Goal: Transaction & Acquisition: Download file/media

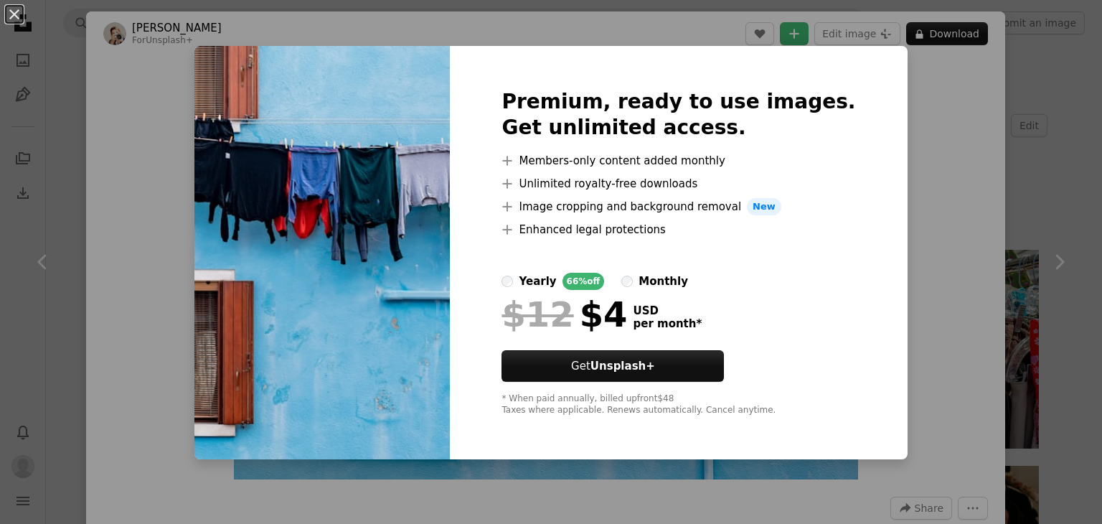
scroll to position [789, 0]
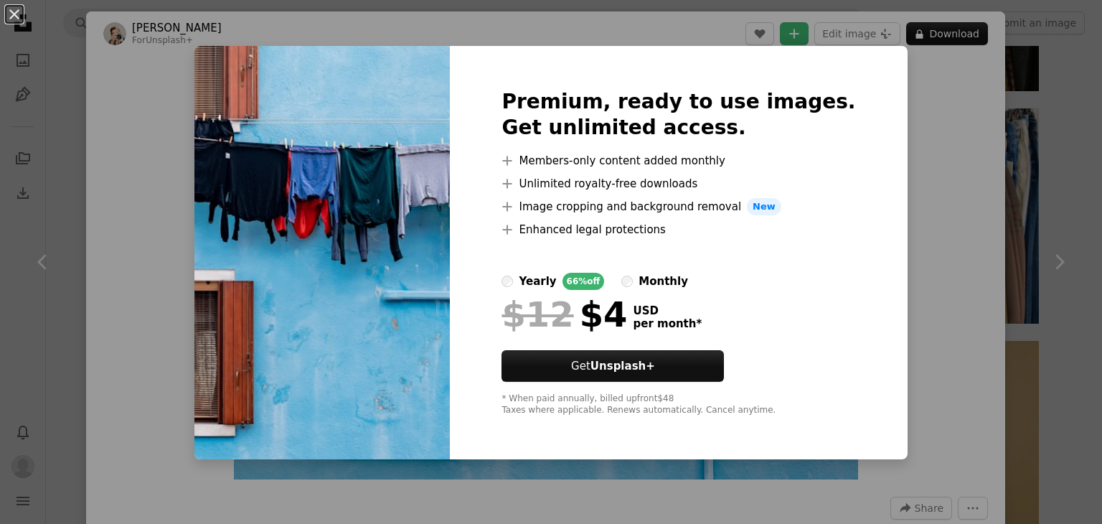
click at [959, 197] on div "An X shape Premium, ready to use images. Get unlimited access. A plus sign Memb…" at bounding box center [551, 262] width 1102 height 524
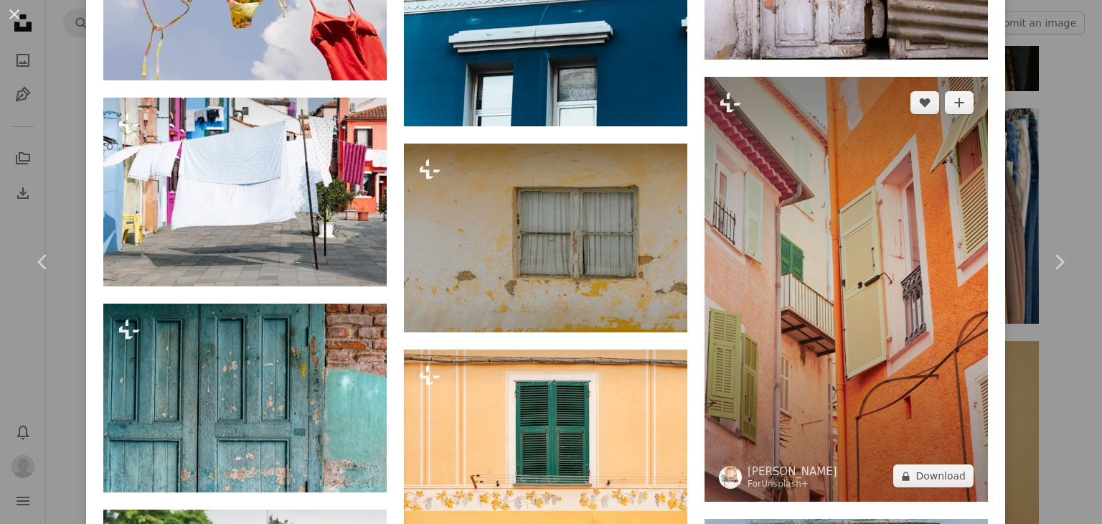
scroll to position [5164, 0]
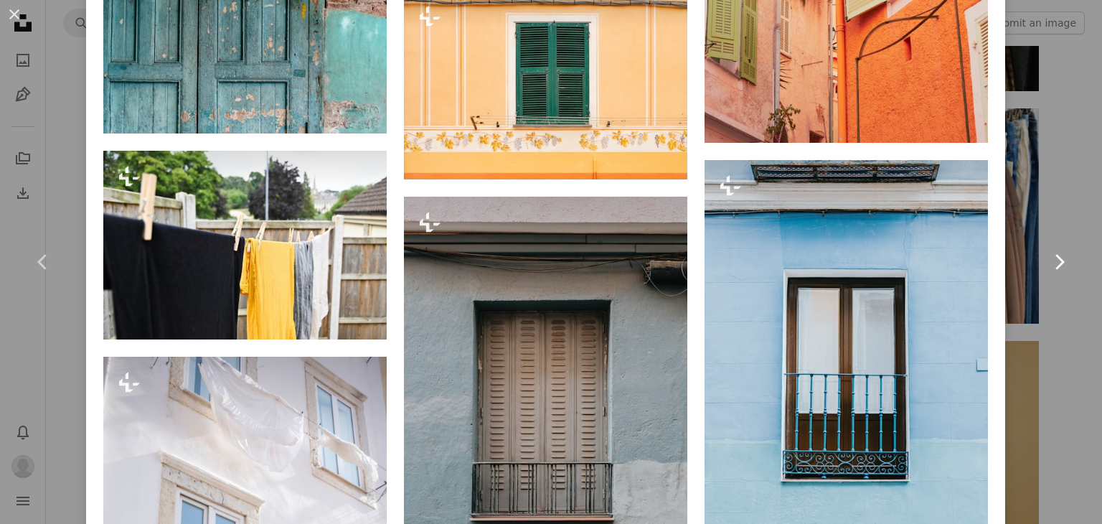
click at [1047, 225] on link "Chevron right" at bounding box center [1059, 262] width 86 height 138
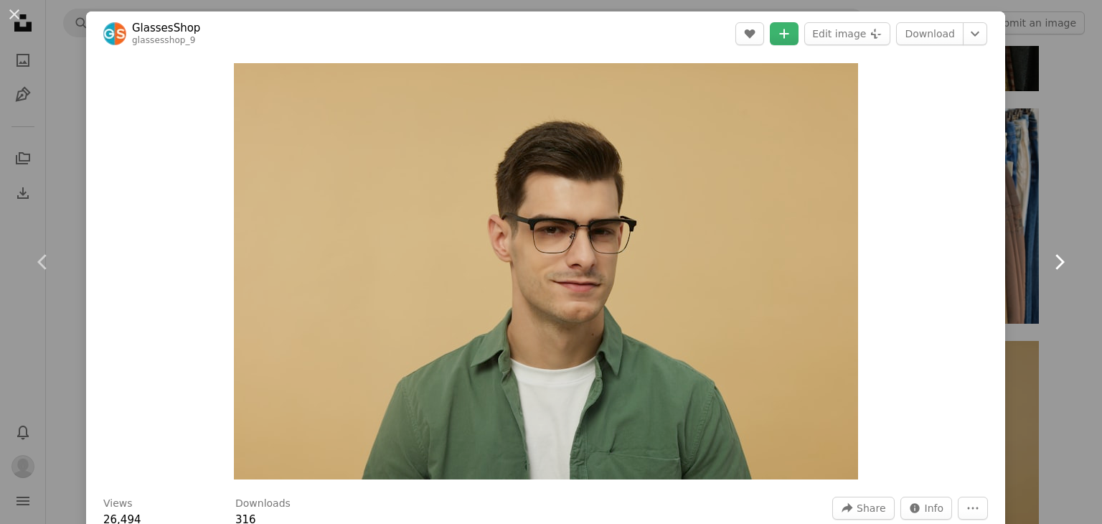
click at [1022, 252] on link "Chevron right" at bounding box center [1059, 262] width 86 height 138
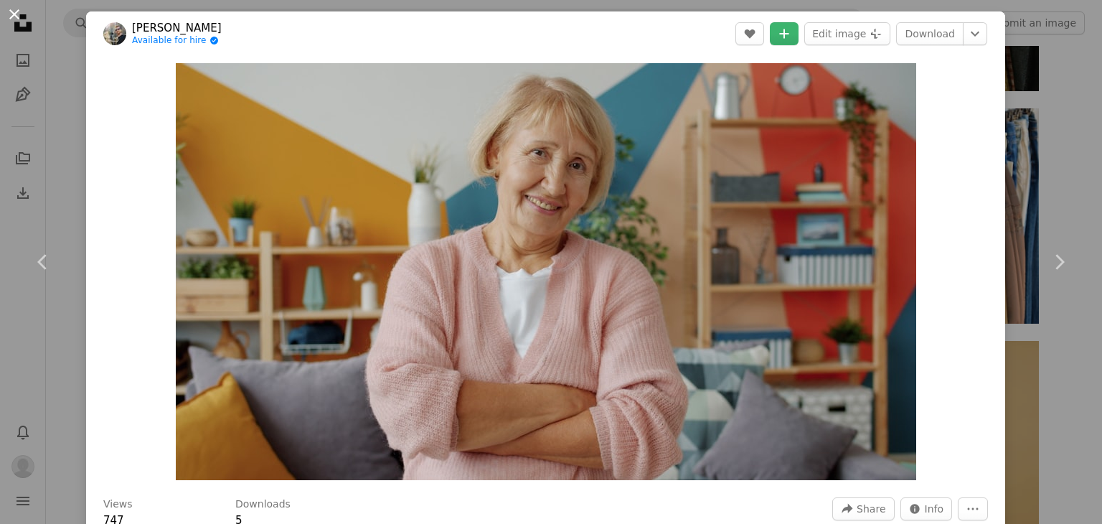
click at [19, 22] on button "An X shape" at bounding box center [14, 14] width 17 height 17
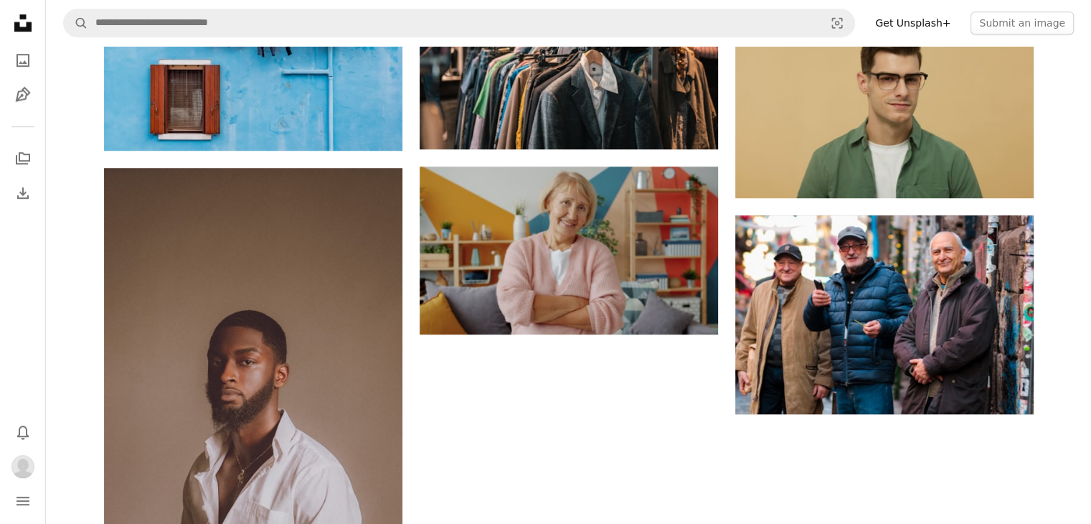
scroll to position [1004, 0]
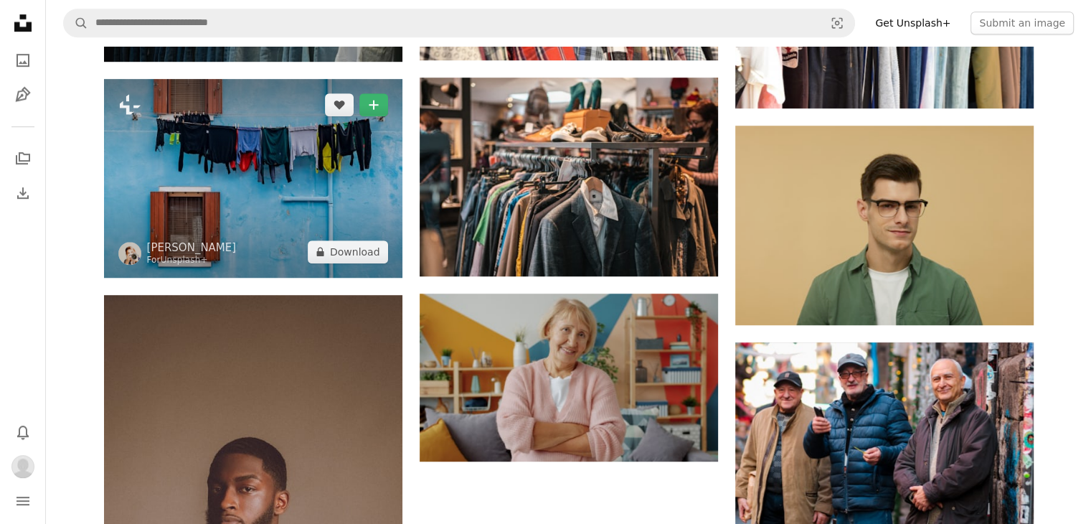
click at [316, 151] on img at bounding box center [253, 178] width 298 height 199
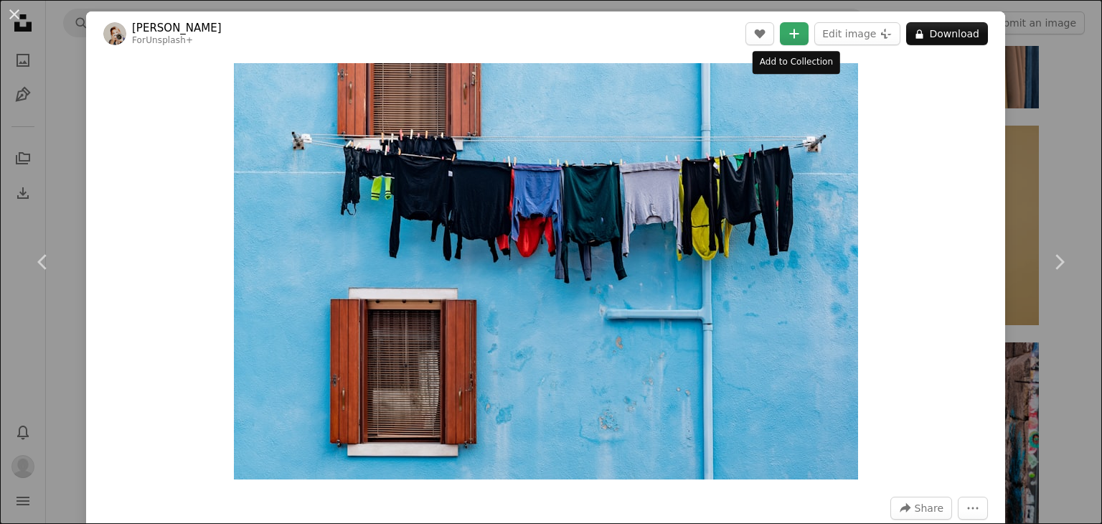
click at [788, 38] on icon "A plus sign" at bounding box center [793, 33] width 11 height 11
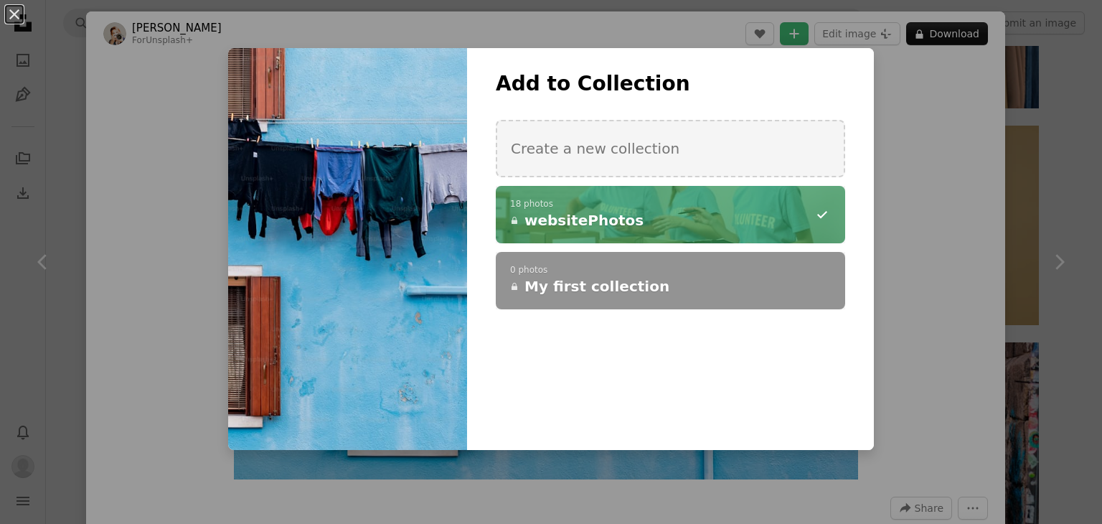
click at [650, 224] on h4 "A lock websitePhotos" at bounding box center [662, 220] width 305 height 20
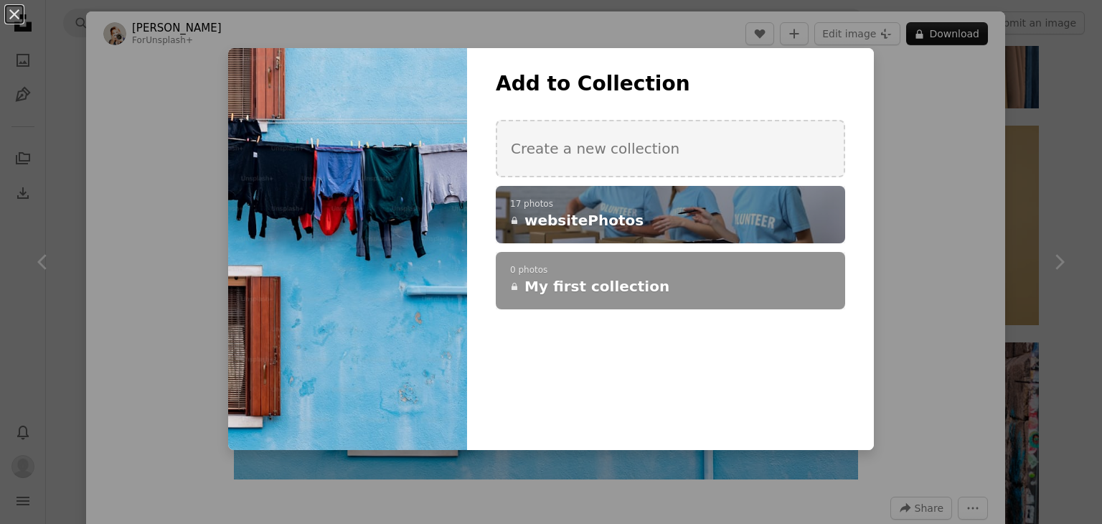
click at [1006, 181] on div "An X shape Add to Collection Create a new collection A checkmark A plus sign 17…" at bounding box center [551, 262] width 1102 height 524
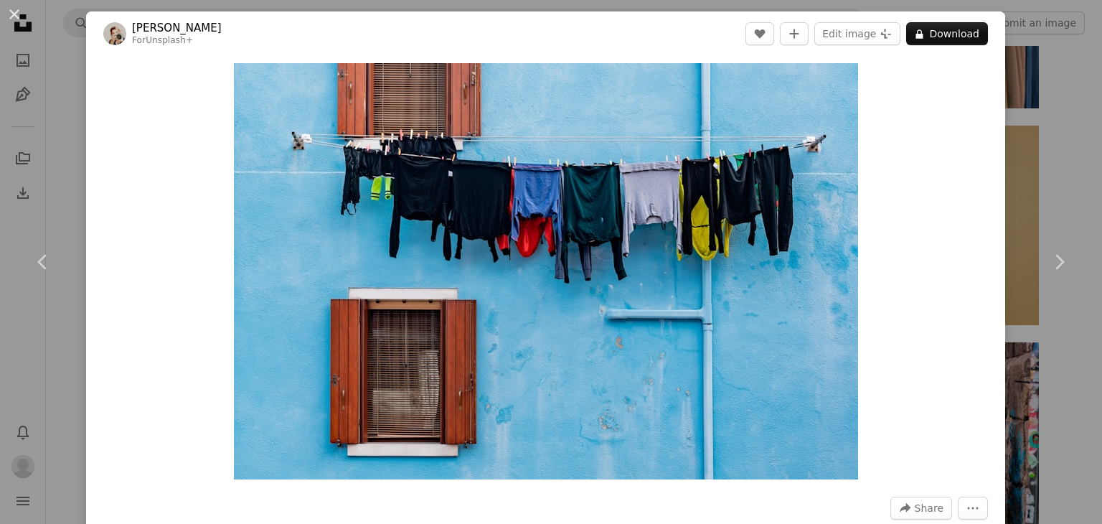
click at [993, 110] on div "An X shape Chevron left Chevron right [PERSON_NAME] For Unsplash+ A heart A plu…" at bounding box center [551, 262] width 1102 height 524
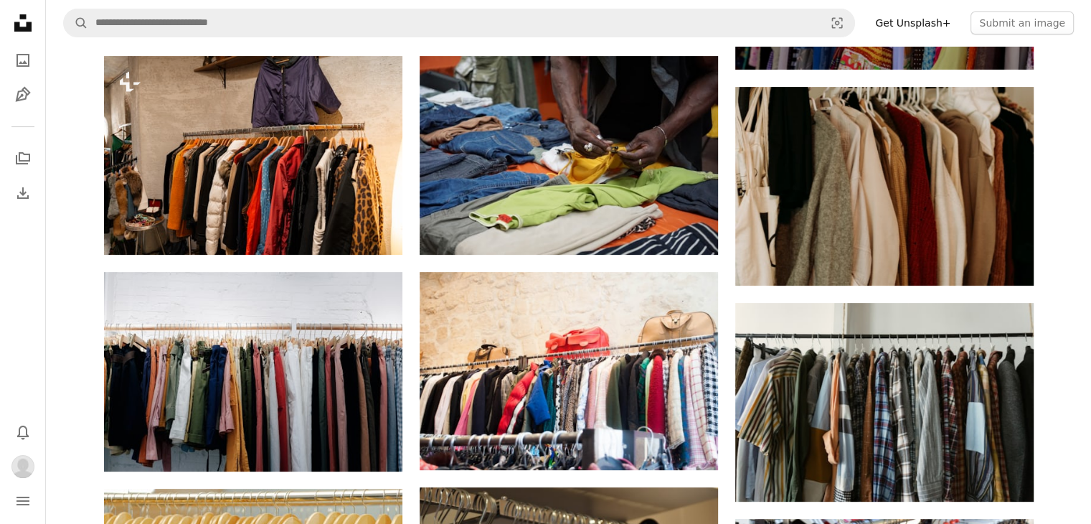
scroll to position [287, 0]
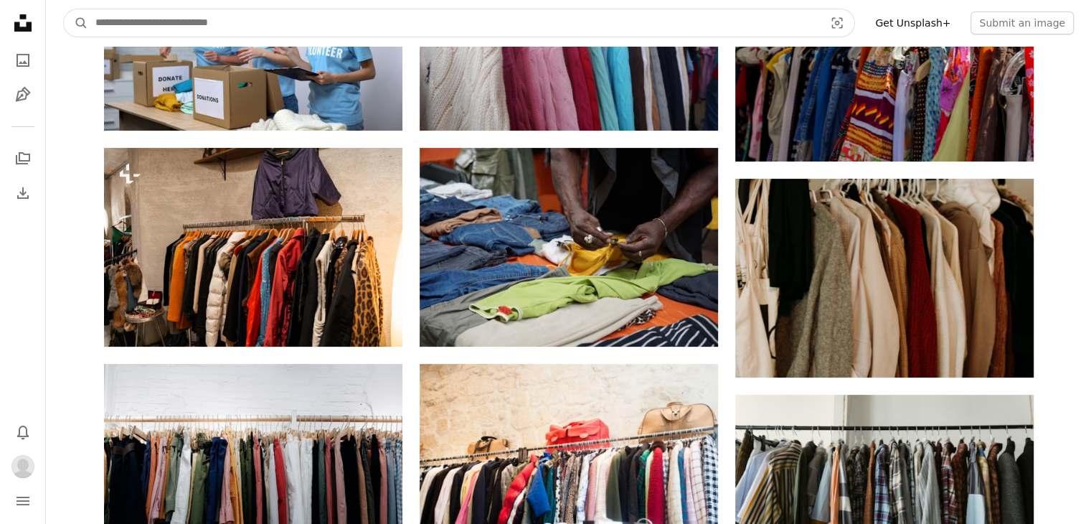
click at [165, 27] on input "Find visuals sitewide" at bounding box center [454, 22] width 732 height 27
type input "**********"
click button "A magnifying glass" at bounding box center [76, 22] width 24 height 27
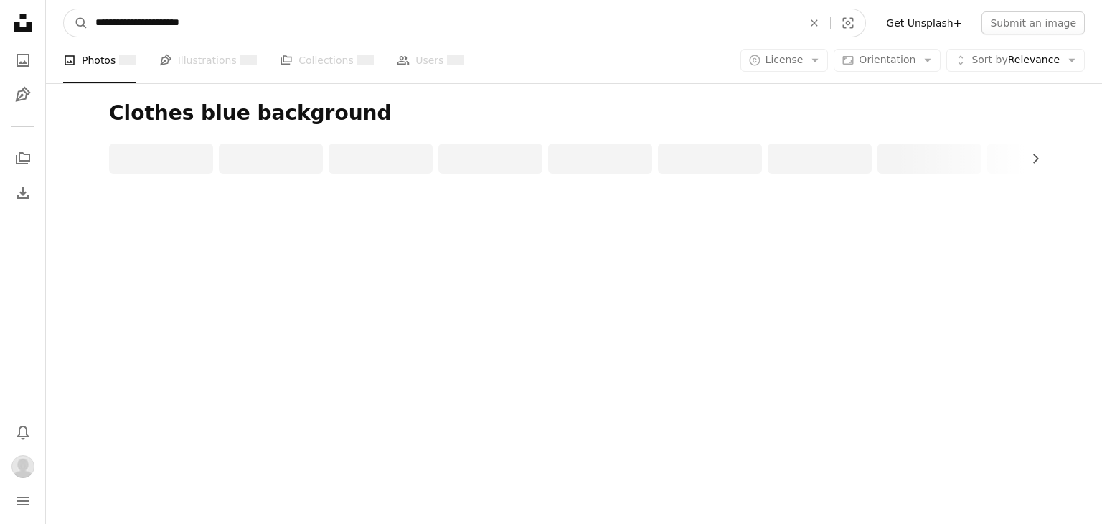
drag, startPoint x: 157, startPoint y: 29, endPoint x: 162, endPoint y: 37, distance: 9.4
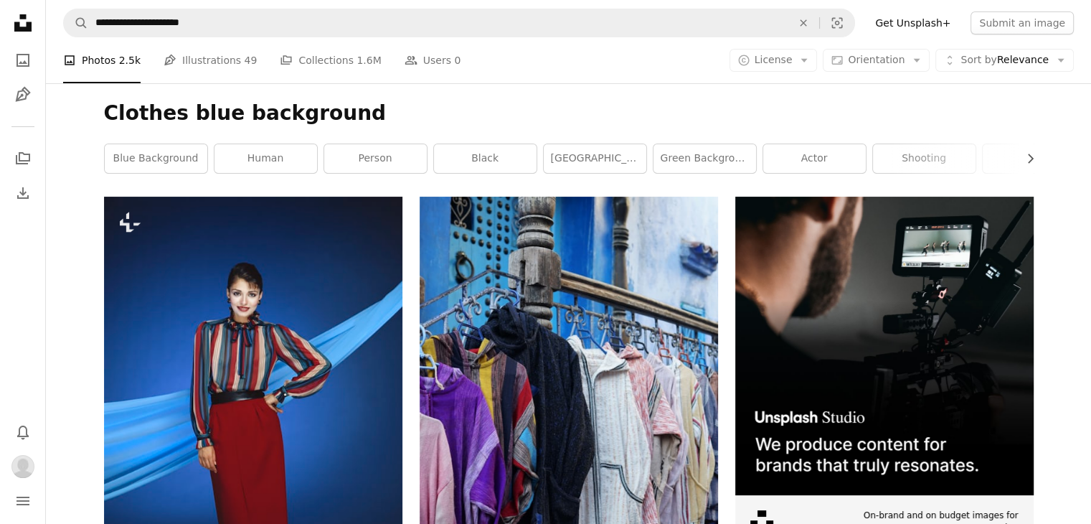
drag, startPoint x: 162, startPoint y: 37, endPoint x: 470, endPoint y: 98, distance: 314.2
click at [470, 98] on div "Clothes blue background Chevron right blue background human person black [GEOGR…" at bounding box center [569, 139] width 964 height 113
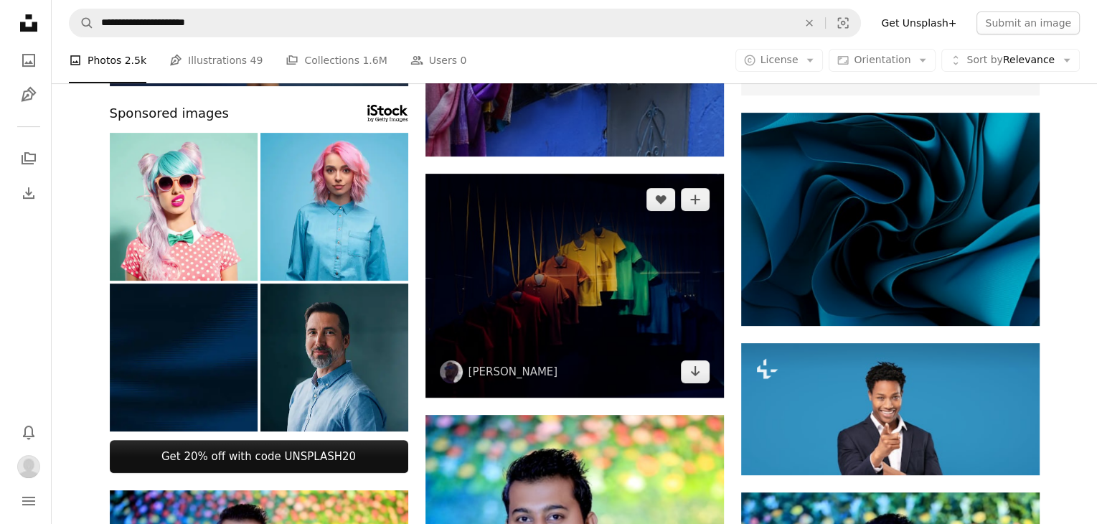
scroll to position [502, 0]
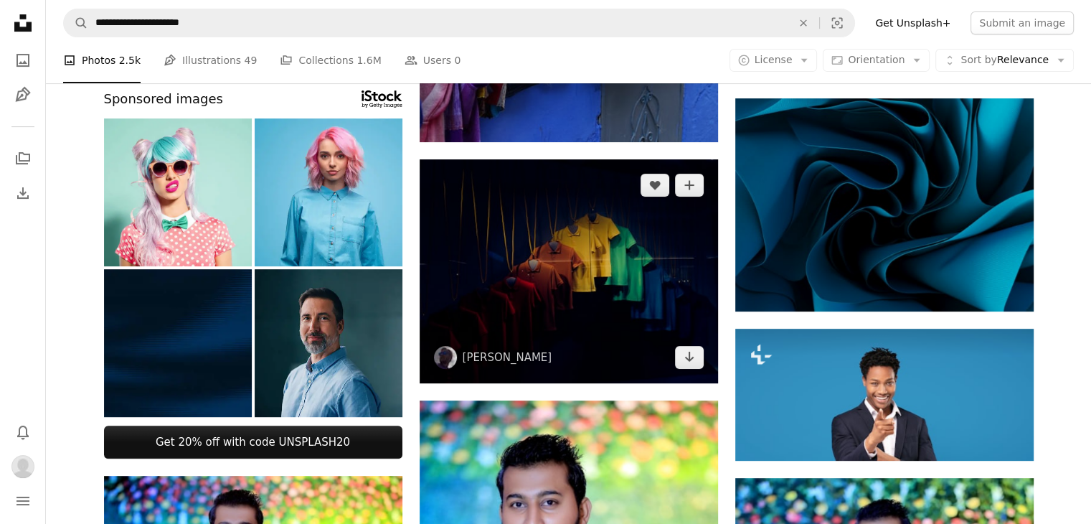
click at [600, 340] on img at bounding box center [569, 271] width 298 height 224
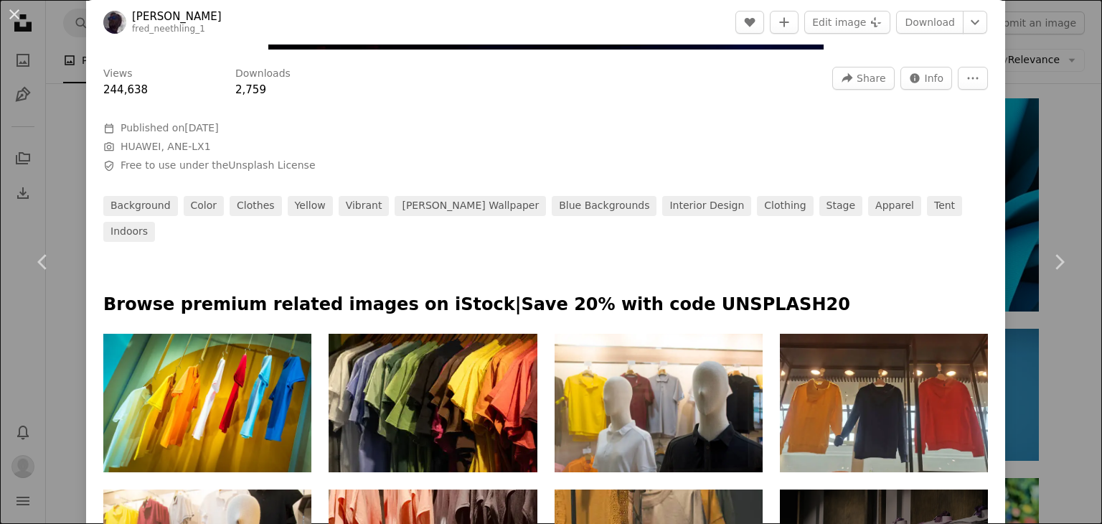
scroll to position [645, 0]
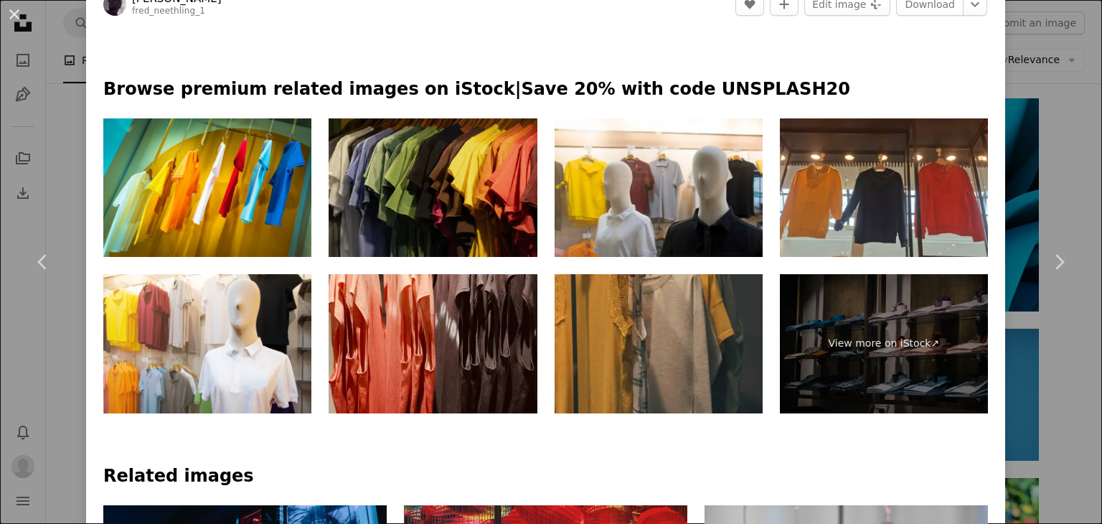
click at [436, 156] on img at bounding box center [432, 187] width 208 height 139
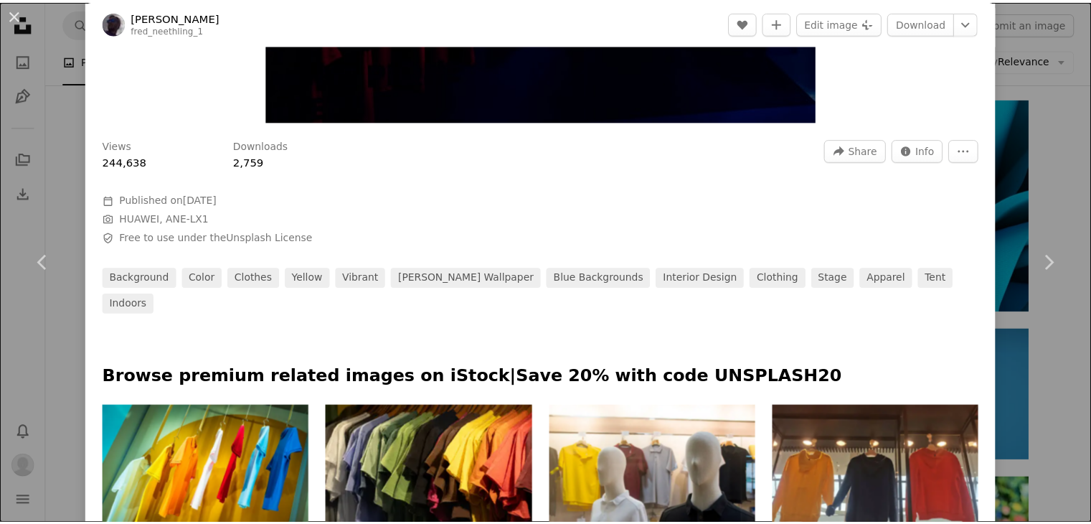
scroll to position [0, 0]
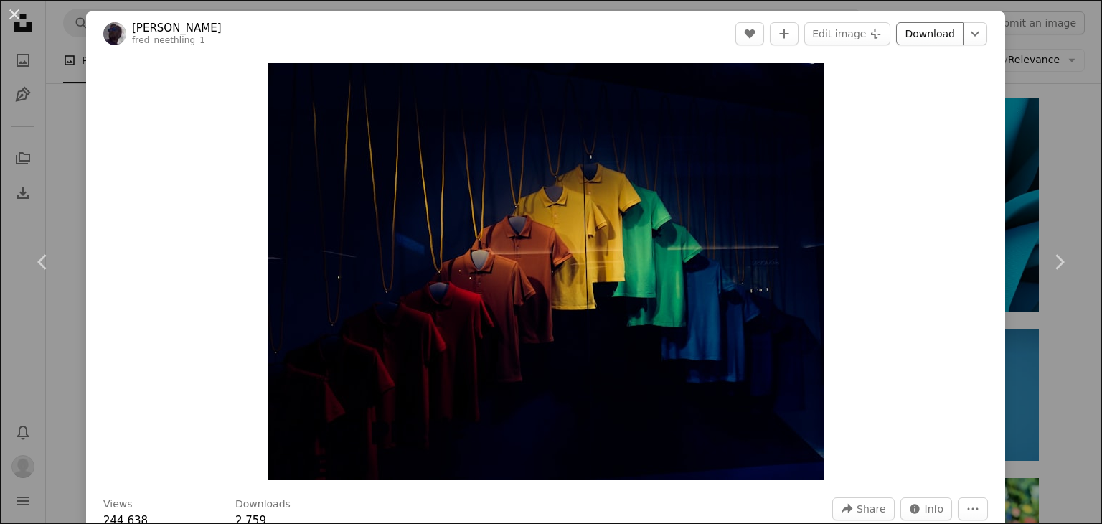
click at [912, 29] on link "Download" at bounding box center [929, 33] width 67 height 23
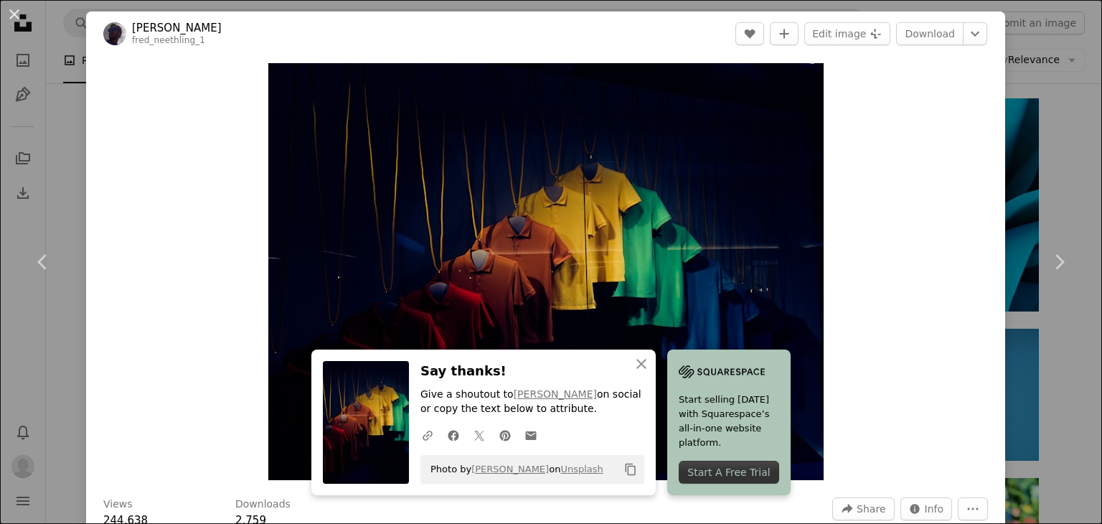
click at [911, 173] on div "Zoom in" at bounding box center [545, 271] width 919 height 431
drag, startPoint x: 973, startPoint y: 93, endPoint x: 981, endPoint y: 93, distance: 8.6
click at [978, 93] on div "Zoom in" at bounding box center [545, 271] width 919 height 431
click at [1031, 98] on div "An X shape Chevron left Chevron right [PERSON_NAME] fred_neethling_1 A heart A …" at bounding box center [551, 262] width 1102 height 524
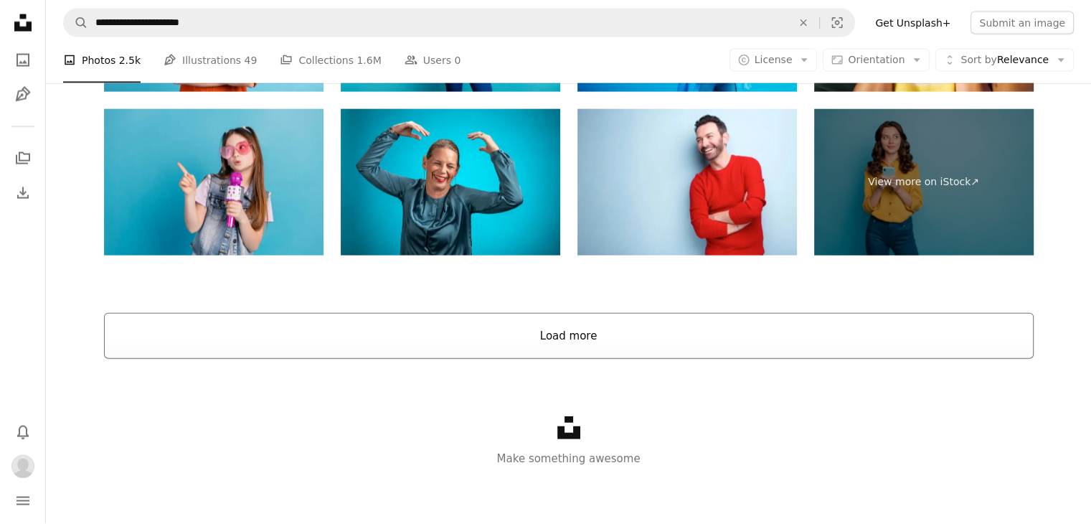
click at [653, 321] on button "Load more" at bounding box center [568, 336] width 929 height 46
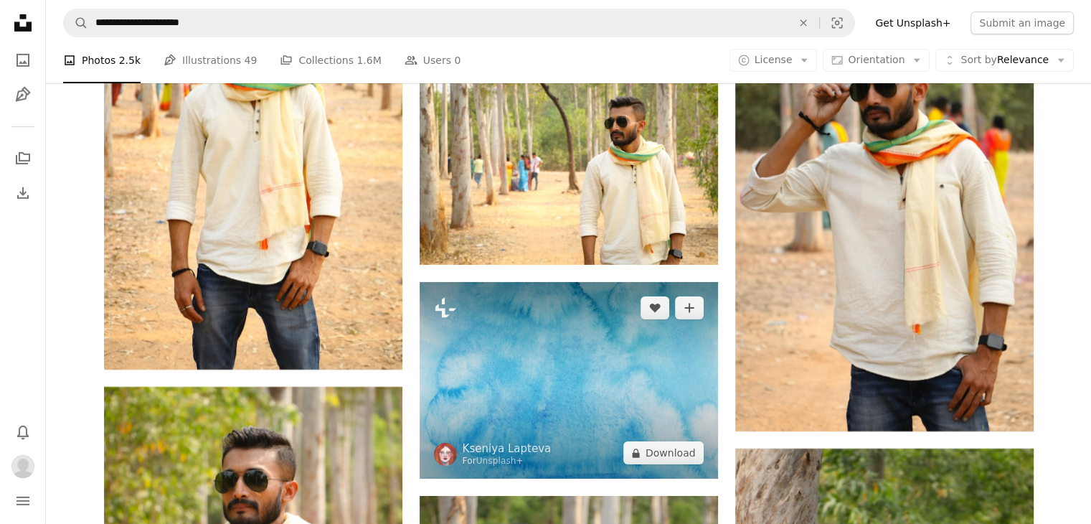
scroll to position [10391, 0]
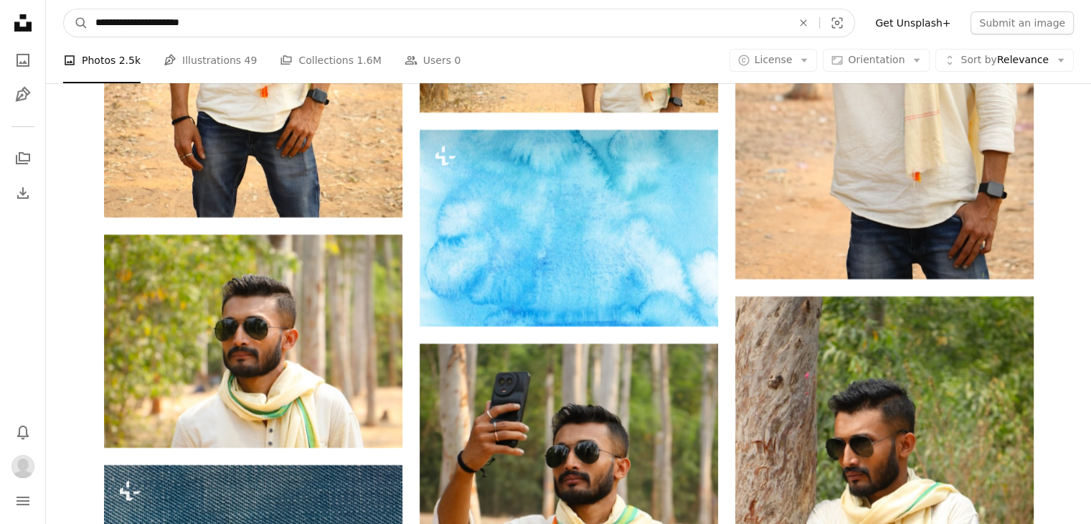
drag, startPoint x: 370, startPoint y: 24, endPoint x: 129, endPoint y: 19, distance: 241.0
click at [126, 24] on input "**********" at bounding box center [437, 22] width 699 height 27
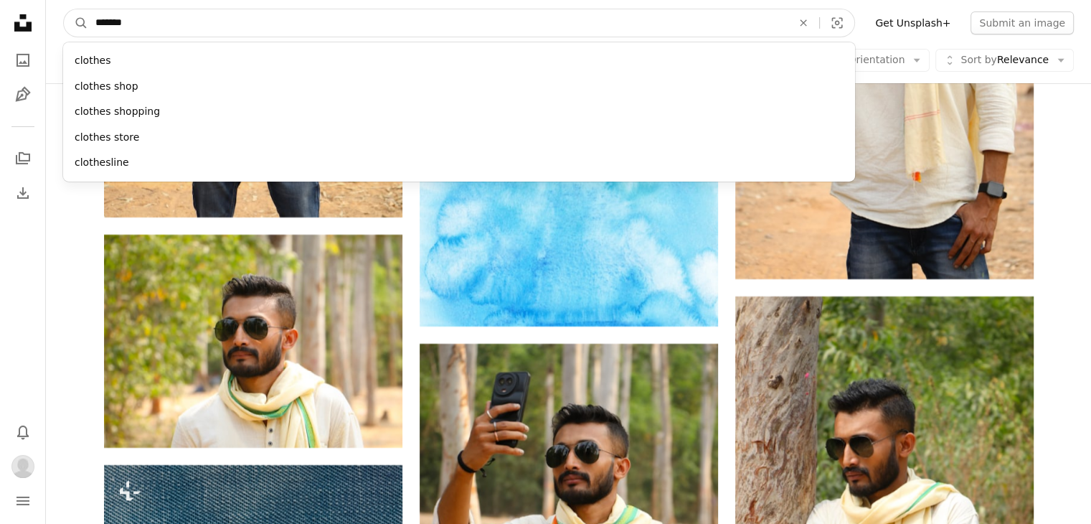
type input "*******"
click button "A magnifying glass" at bounding box center [76, 22] width 24 height 27
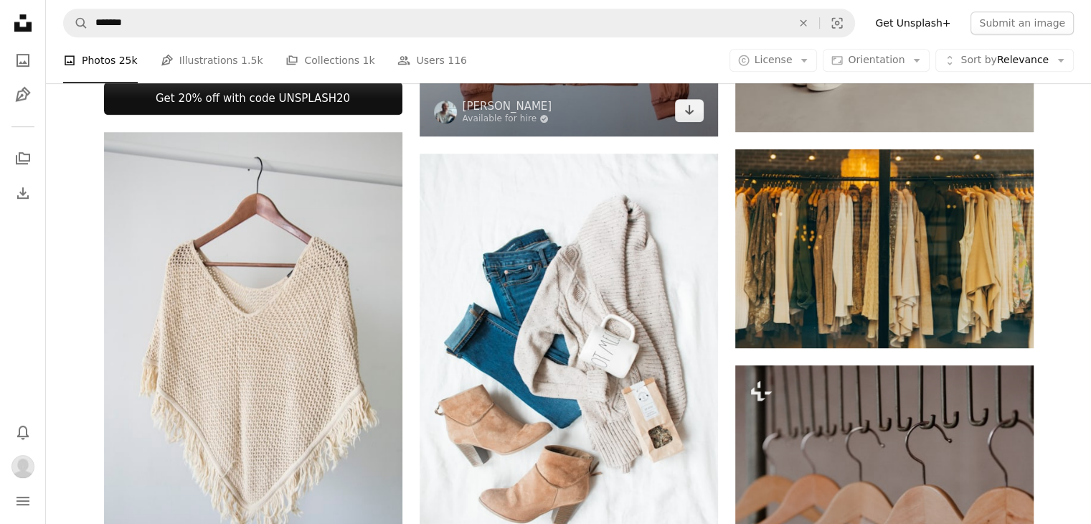
scroll to position [1148, 0]
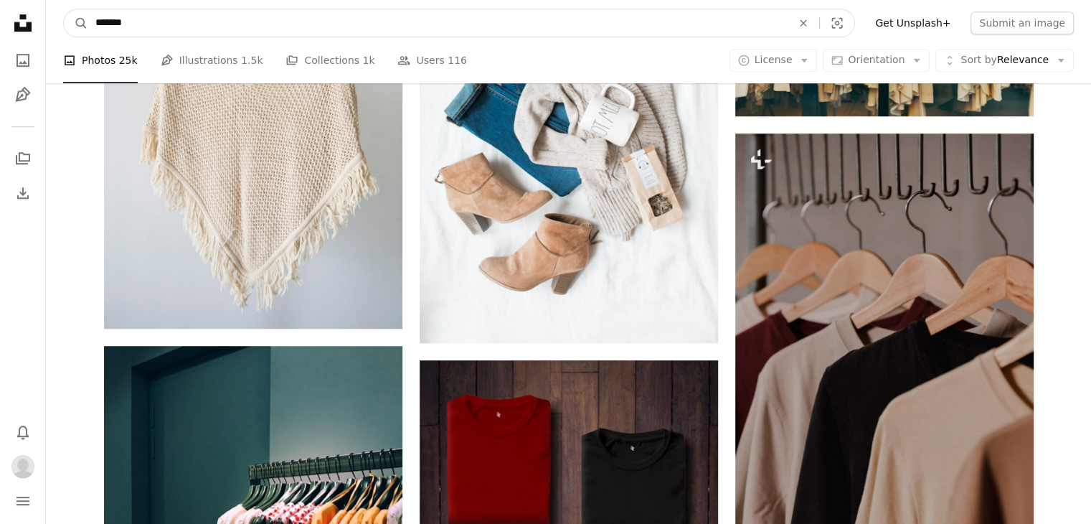
click at [254, 9] on input "*******" at bounding box center [437, 22] width 699 height 27
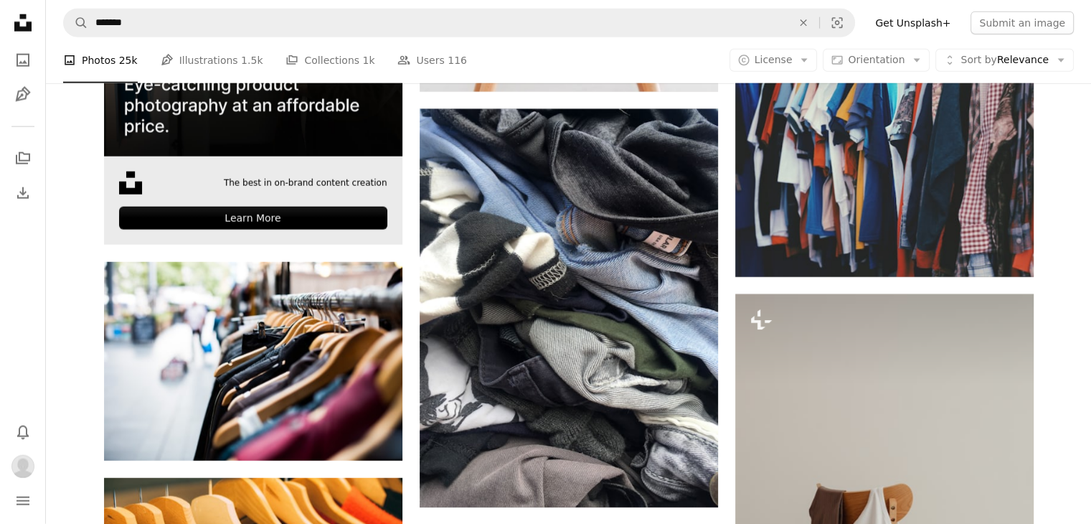
scroll to position [3945, 0]
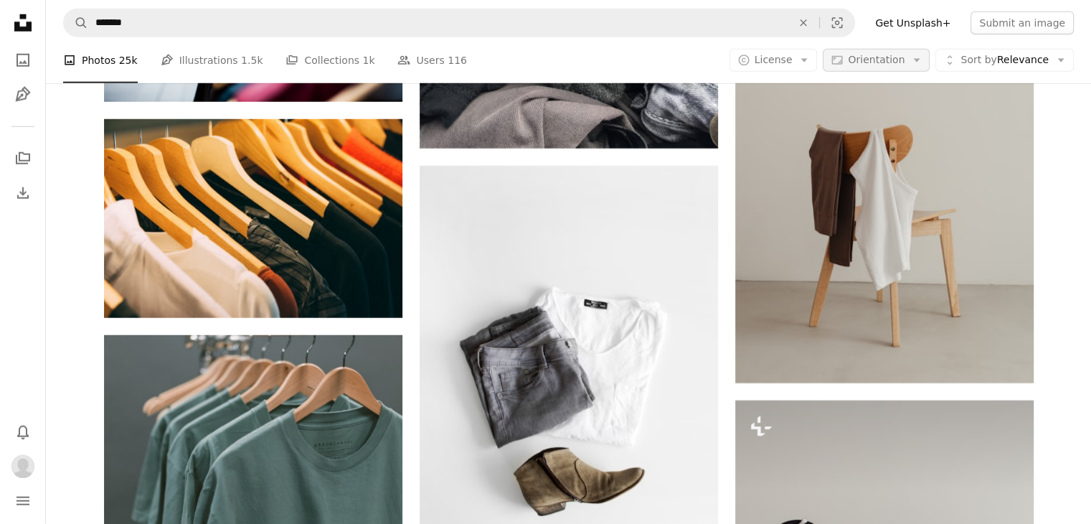
click at [920, 61] on icon "button" at bounding box center [917, 61] width 6 height 4
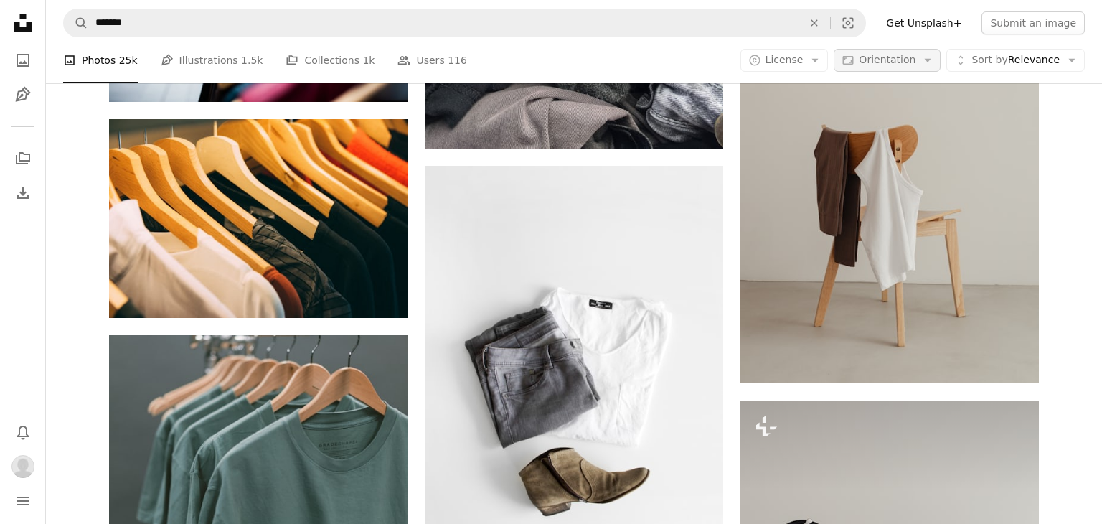
click at [924, 61] on icon "button" at bounding box center [927, 61] width 6 height 4
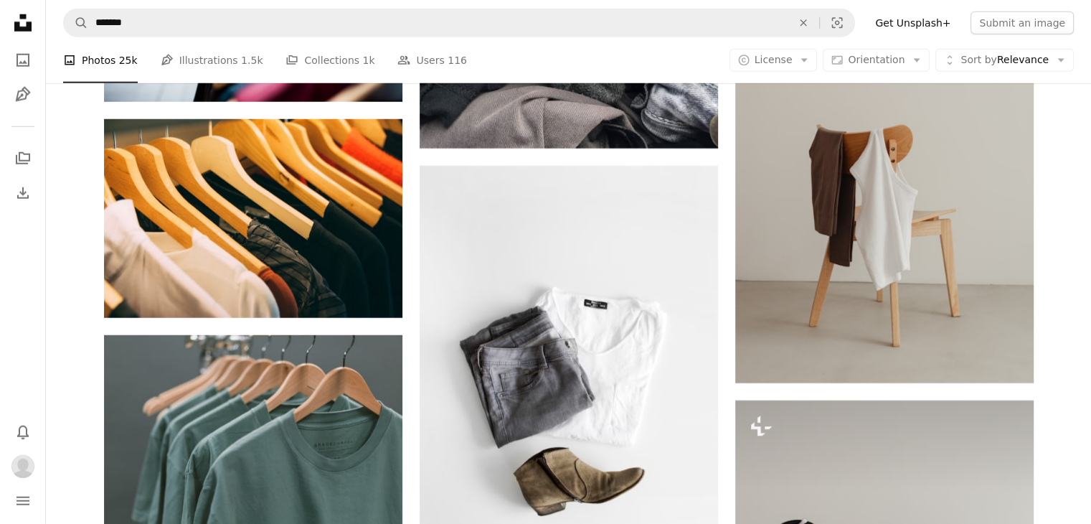
scroll to position [5666, 0]
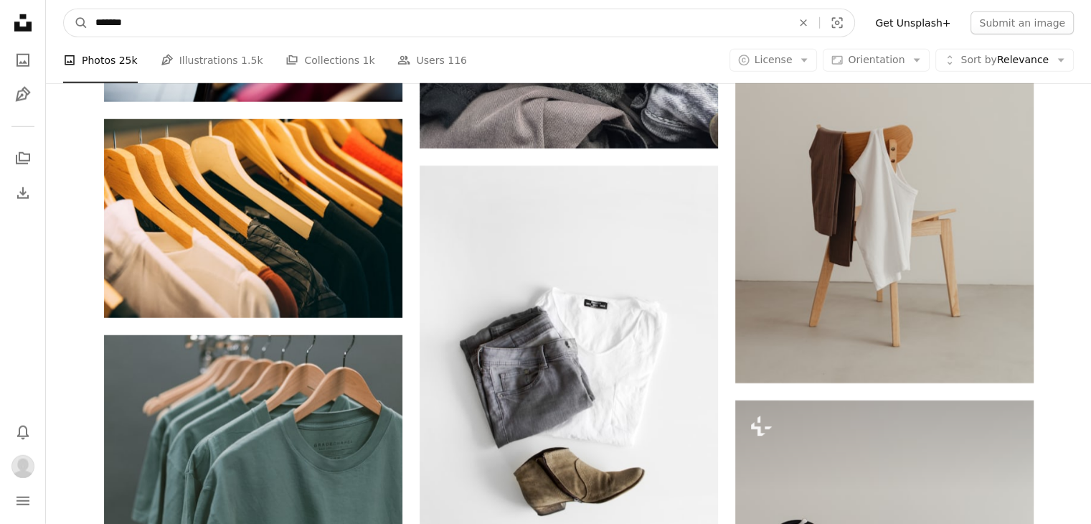
click at [459, 32] on input "*******" at bounding box center [437, 22] width 699 height 27
type input "**********"
click at [64, 9] on button "A magnifying glass" at bounding box center [76, 22] width 24 height 27
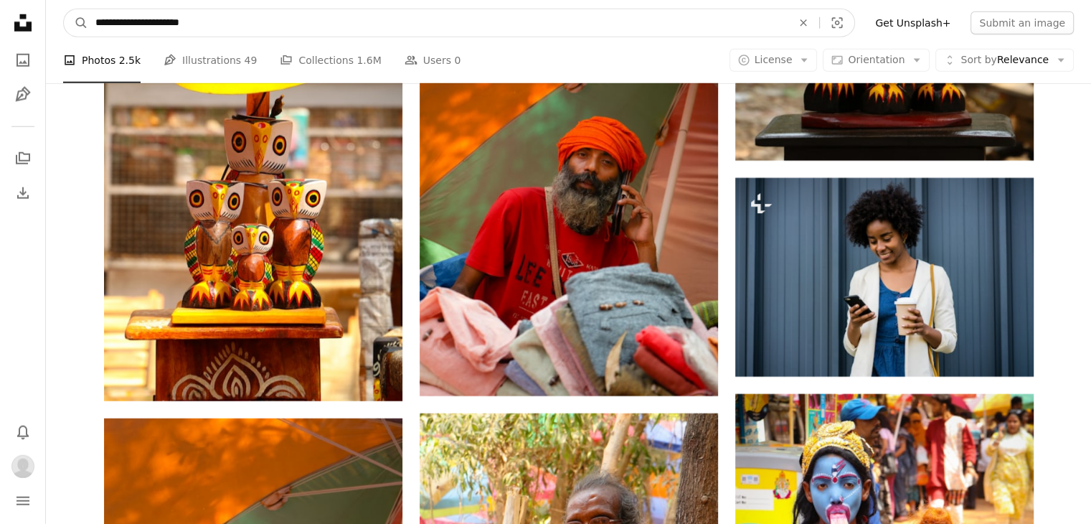
drag, startPoint x: 124, startPoint y: 21, endPoint x: 256, endPoint y: 10, distance: 132.4
click at [250, 12] on input "**********" at bounding box center [437, 22] width 699 height 27
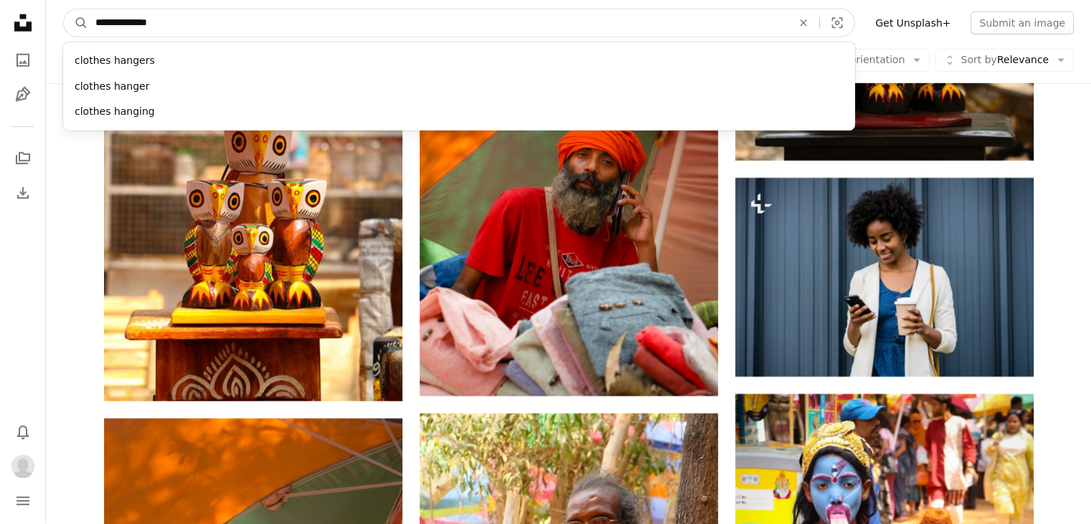
type input "**********"
click button "A magnifying glass" at bounding box center [76, 22] width 24 height 27
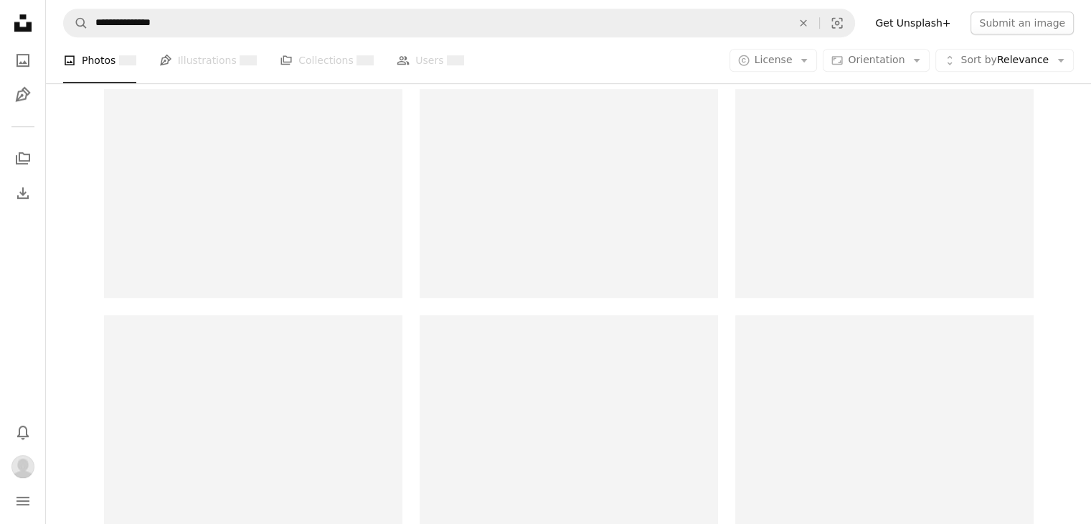
scroll to position [502, 0]
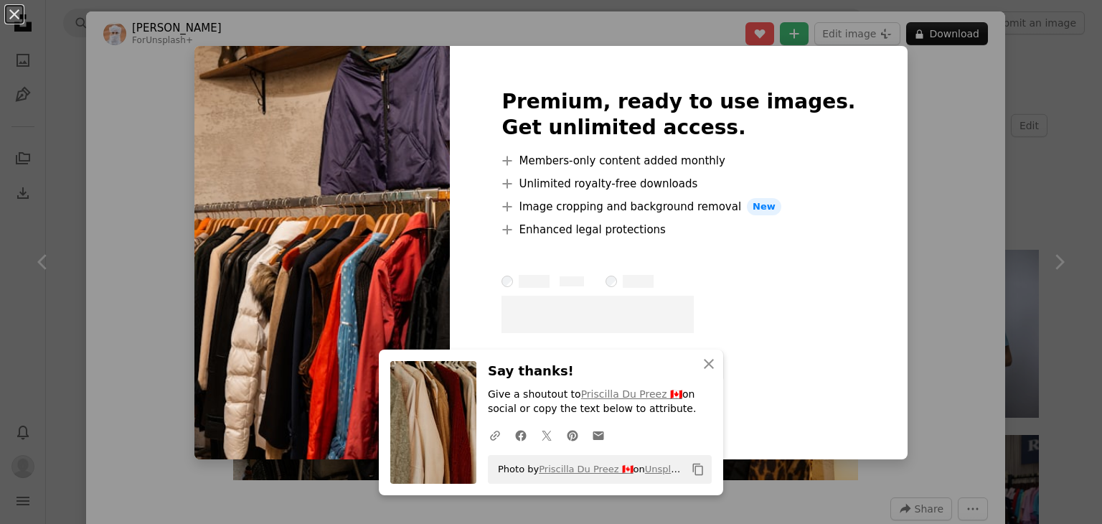
scroll to position [562, 0]
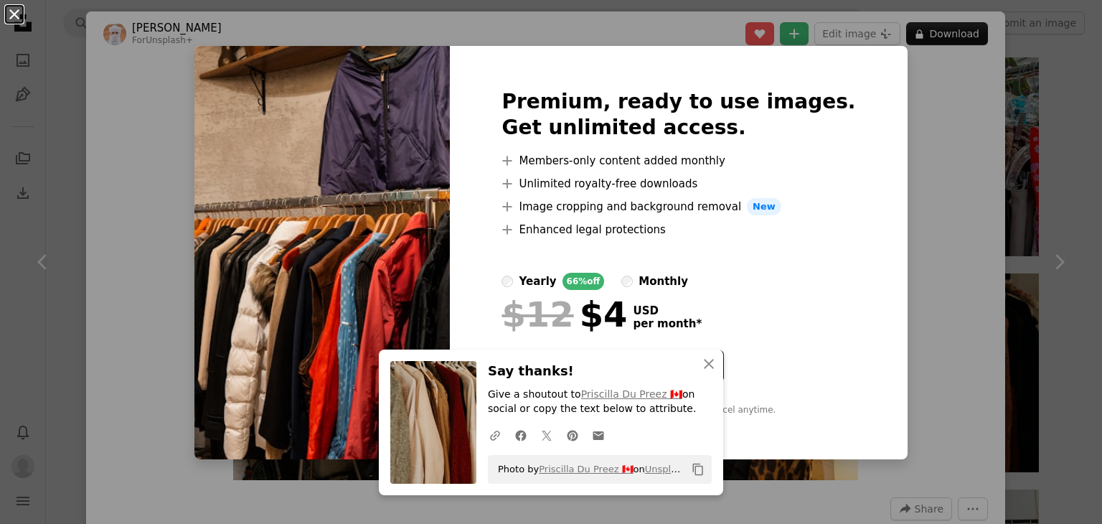
click at [19, 20] on button "An X shape" at bounding box center [14, 14] width 17 height 17
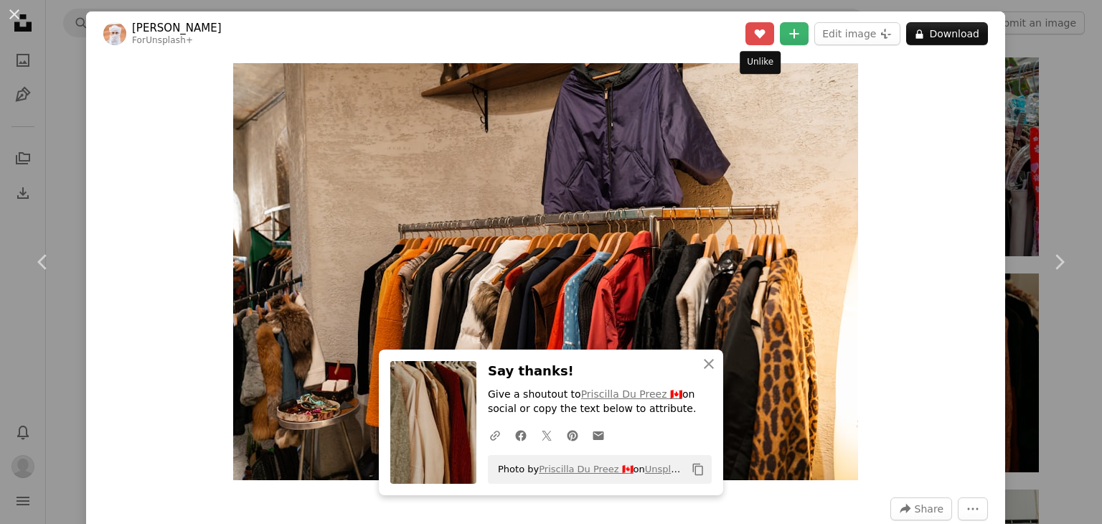
click at [765, 37] on button "A heart" at bounding box center [759, 33] width 29 height 23
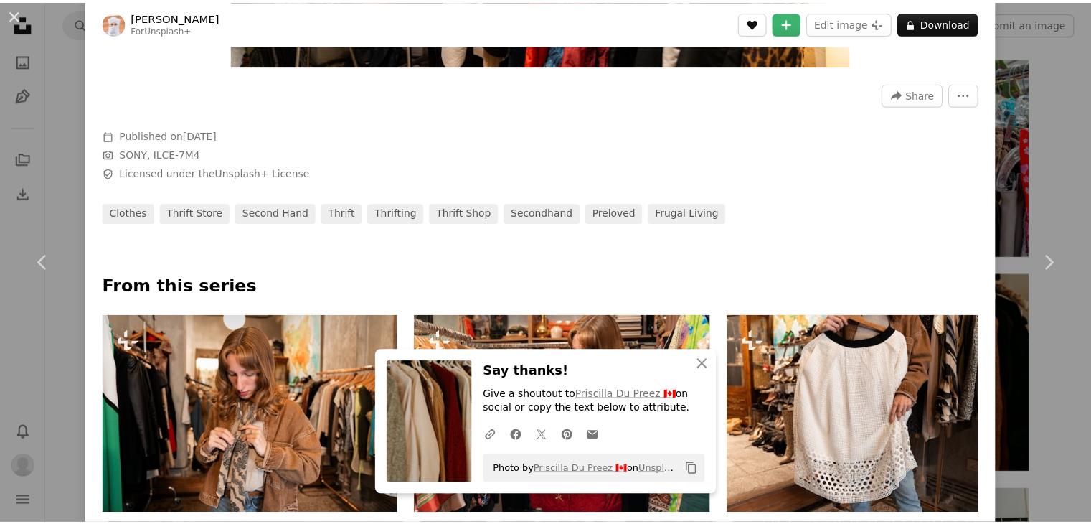
scroll to position [574, 0]
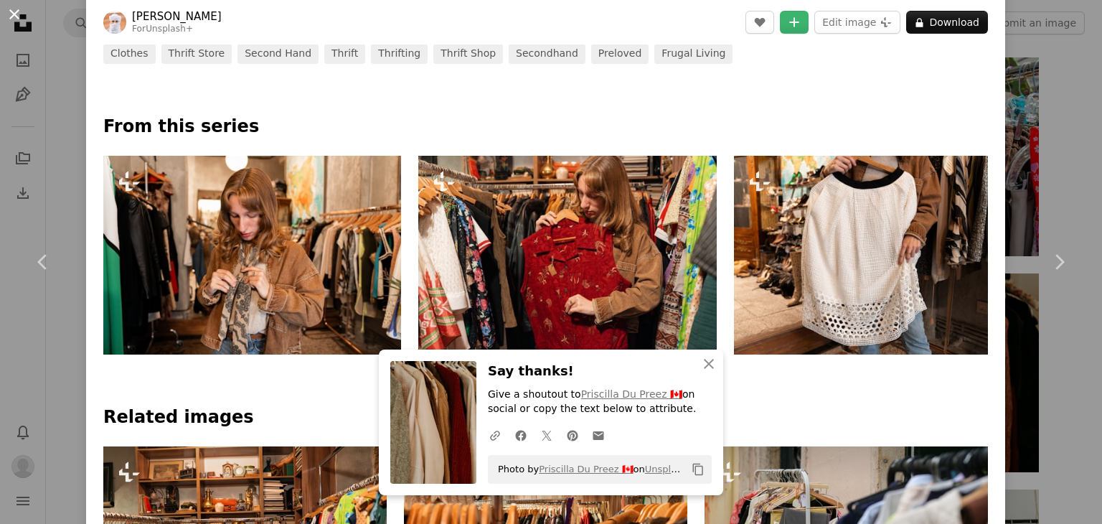
click at [20, 12] on button "An X shape" at bounding box center [14, 14] width 17 height 17
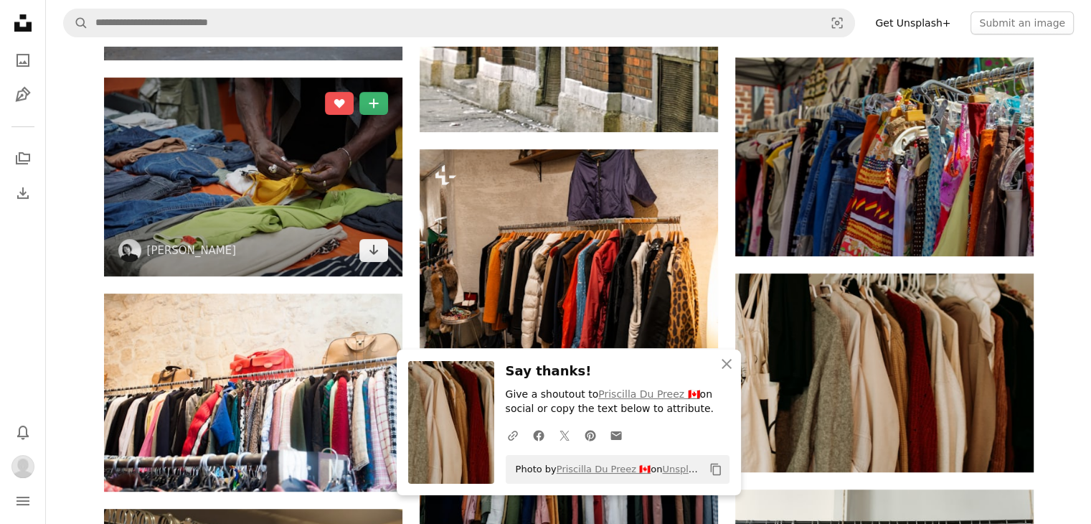
click at [250, 197] on img at bounding box center [253, 176] width 298 height 199
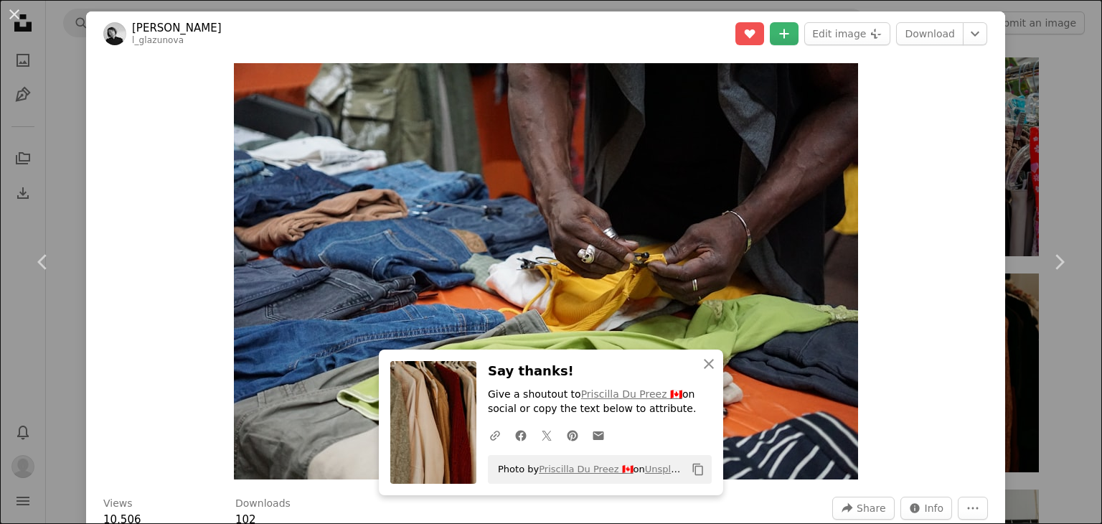
click at [885, 30] on div "A heart A plus sign Edit image Plus sign for Unsplash+ Download Chevron down" at bounding box center [861, 33] width 252 height 23
click at [898, 35] on link "Download" at bounding box center [929, 33] width 67 height 23
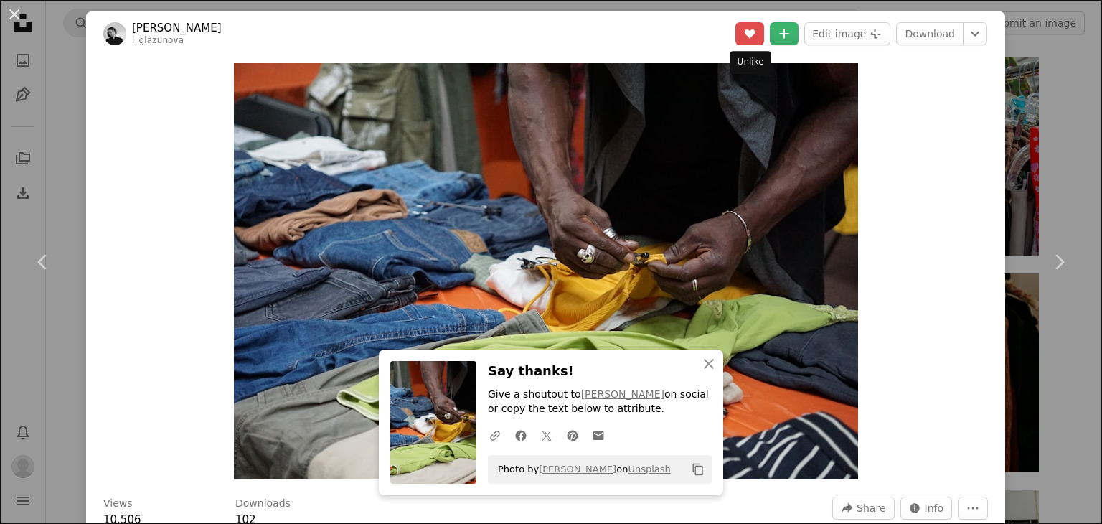
click at [755, 37] on button "A heart" at bounding box center [749, 33] width 29 height 23
click at [9, 14] on button "An X shape" at bounding box center [14, 14] width 17 height 17
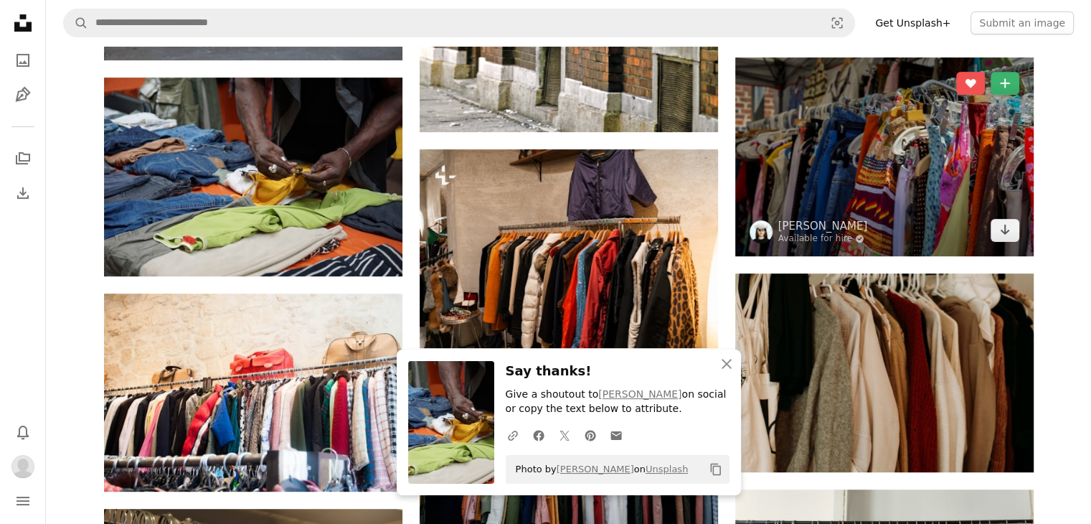
scroll to position [419, 0]
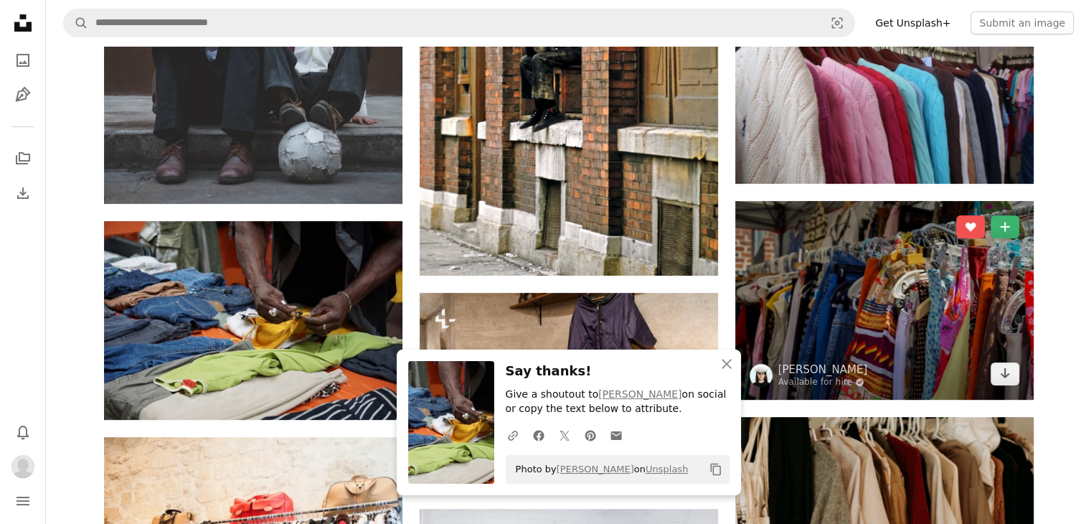
click at [942, 311] on img at bounding box center [884, 300] width 298 height 199
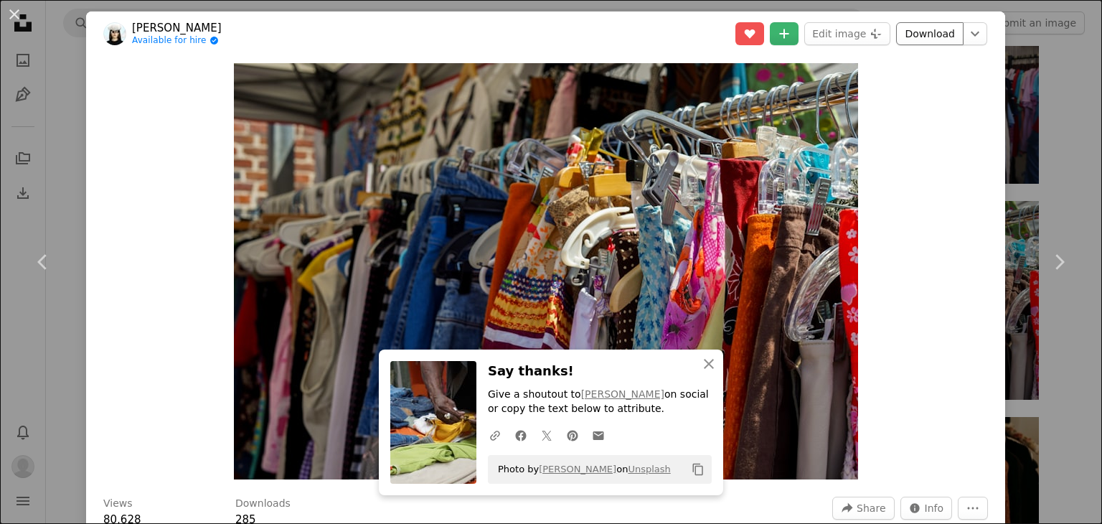
click at [909, 37] on link "Download" at bounding box center [929, 33] width 67 height 23
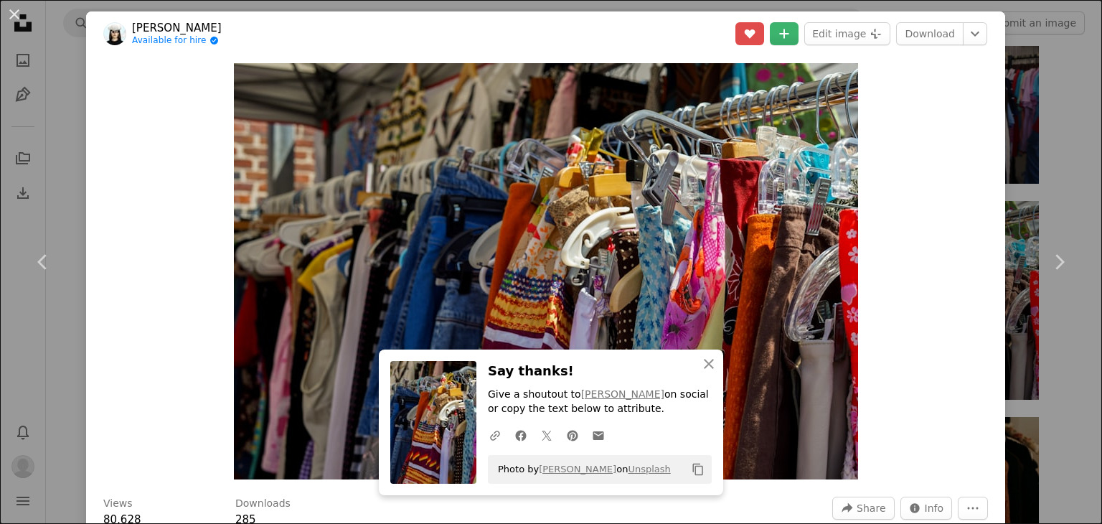
click at [744, 38] on icon "A heart" at bounding box center [749, 33] width 11 height 11
click at [17, 16] on button "An X shape" at bounding box center [14, 14] width 17 height 17
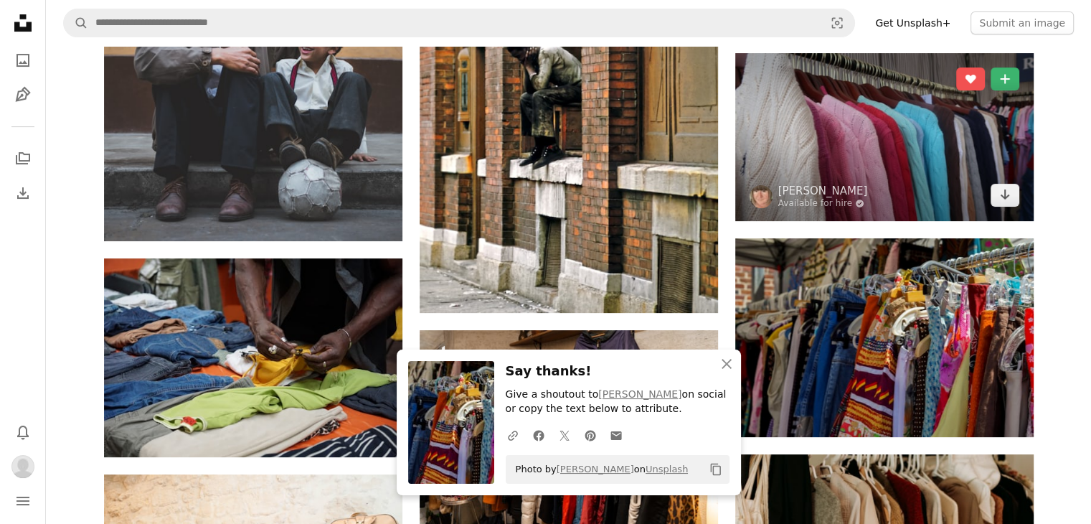
scroll to position [275, 0]
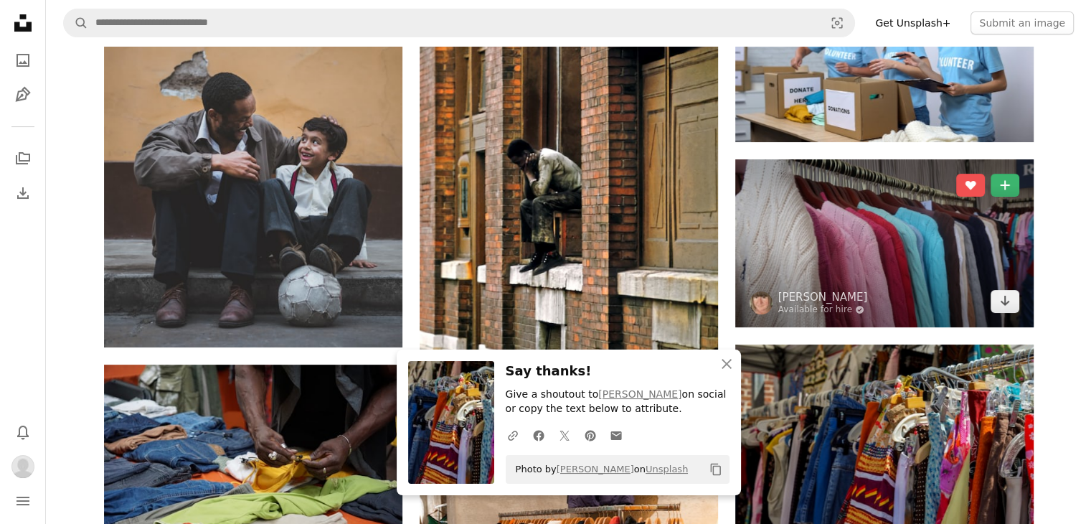
click at [894, 236] on img at bounding box center [884, 243] width 298 height 168
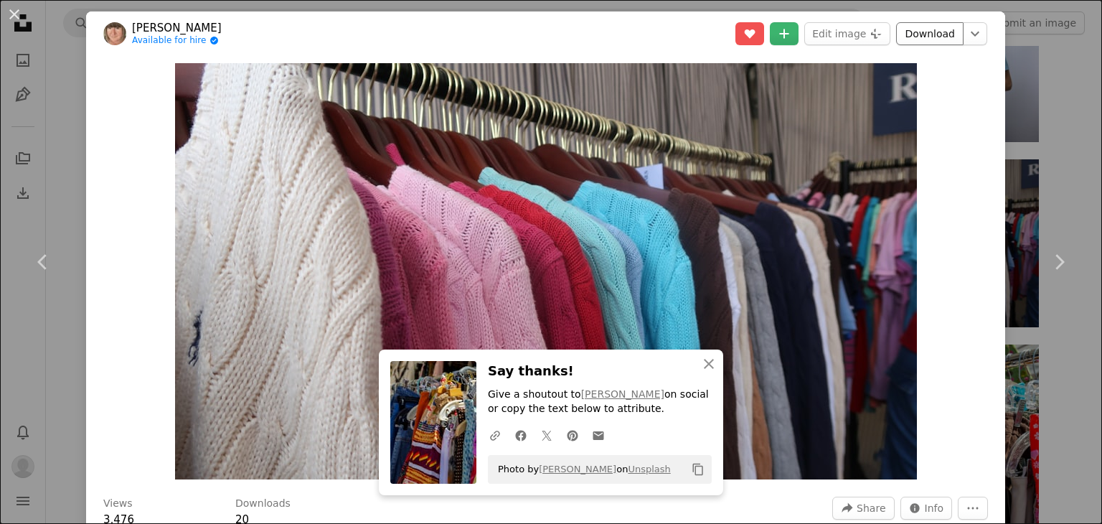
click at [907, 38] on link "Download" at bounding box center [929, 33] width 67 height 23
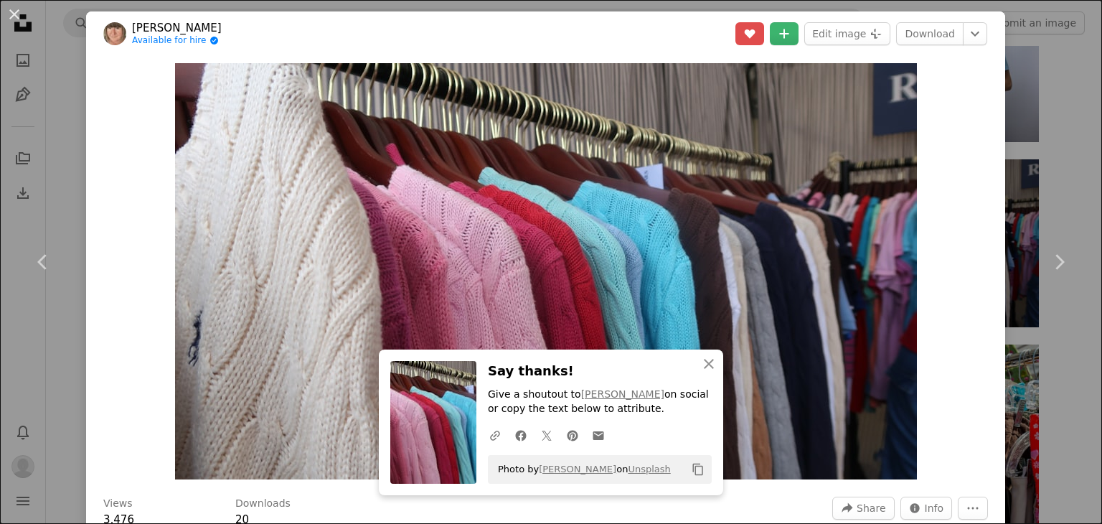
click at [745, 34] on icon "Unlike" at bounding box center [749, 33] width 11 height 9
click at [14, 9] on button "An X shape" at bounding box center [14, 14] width 17 height 17
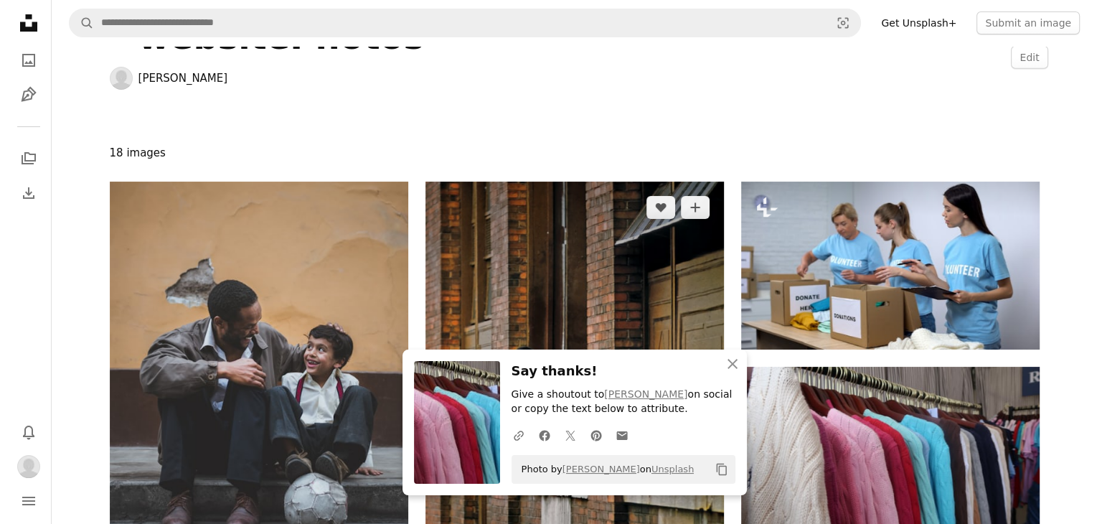
scroll to position [215, 0]
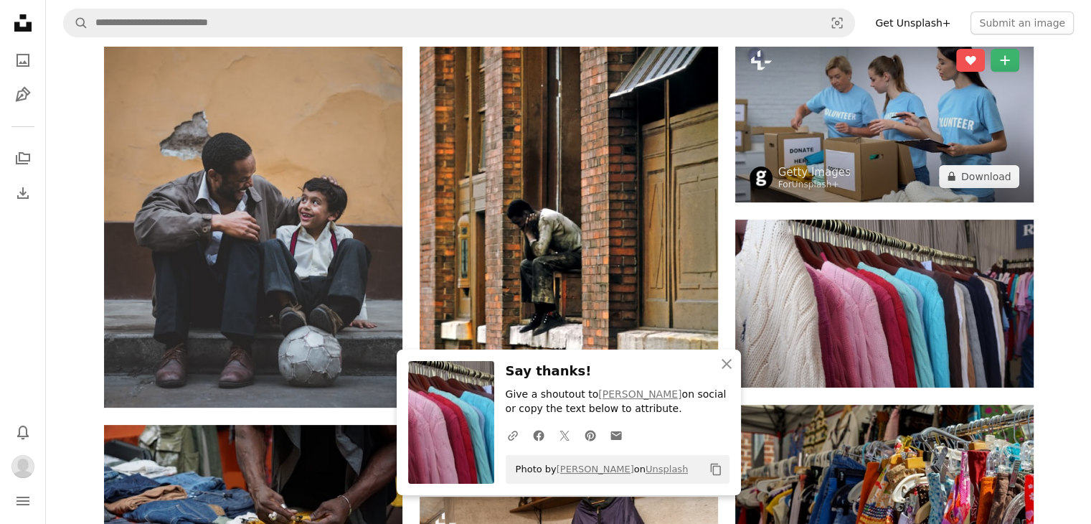
click at [852, 133] on img at bounding box center [884, 118] width 298 height 168
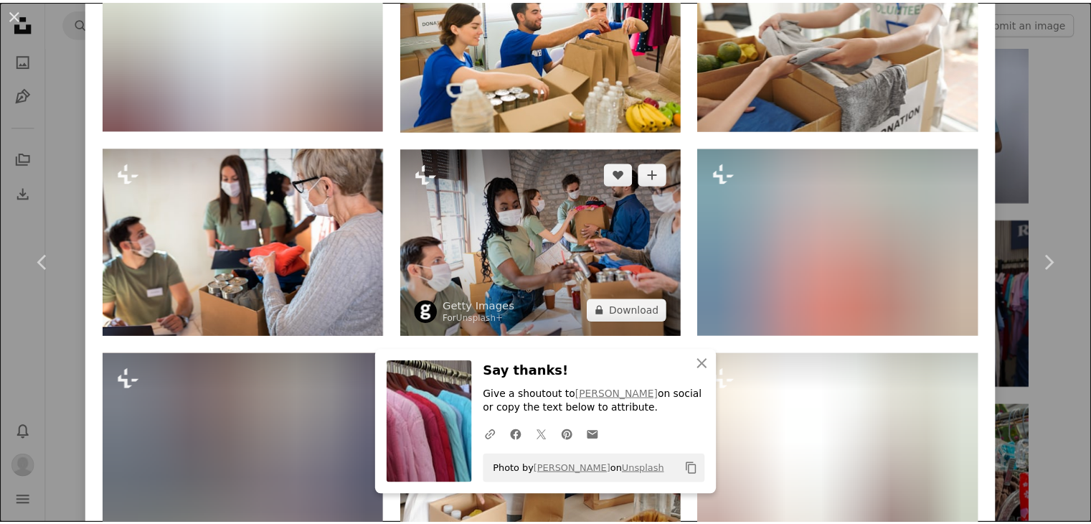
scroll to position [1004, 0]
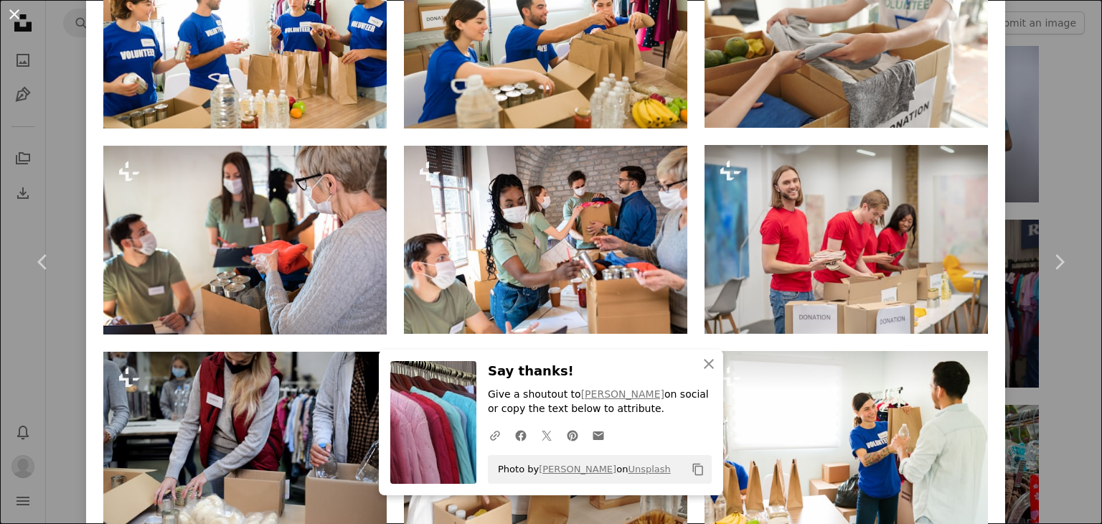
click at [9, 21] on button "An X shape" at bounding box center [14, 14] width 17 height 17
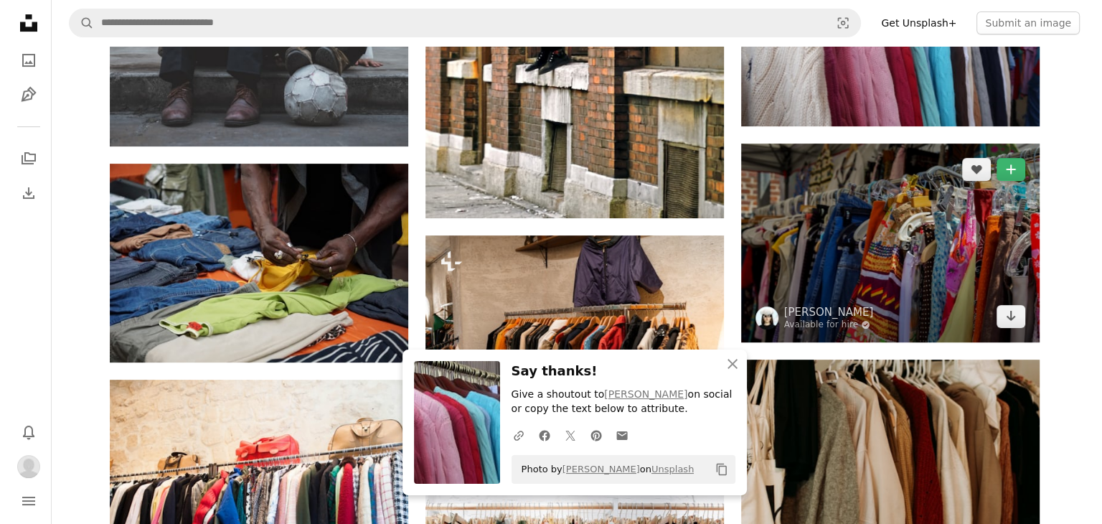
scroll to position [502, 0]
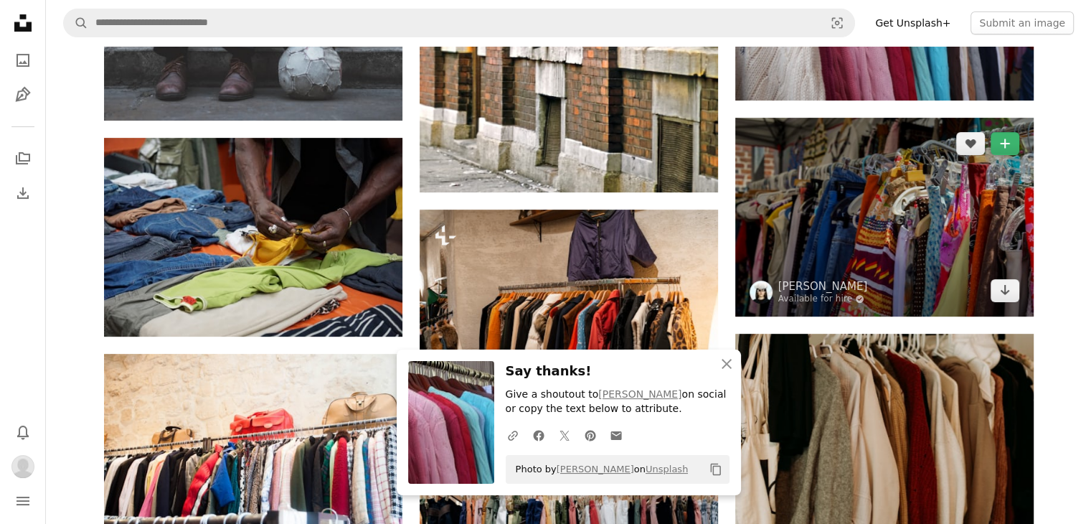
click at [917, 224] on img at bounding box center [884, 217] width 298 height 199
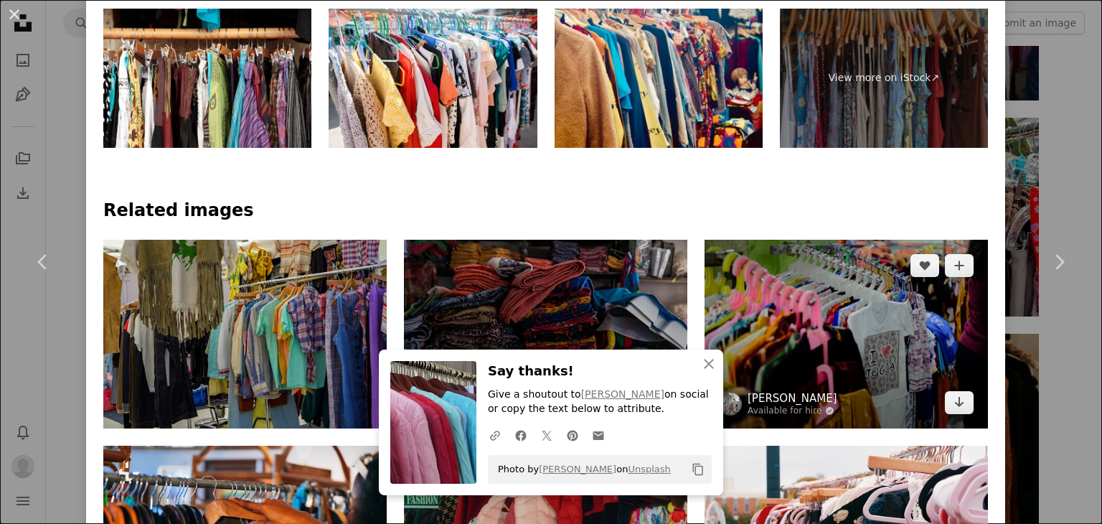
scroll to position [1004, 0]
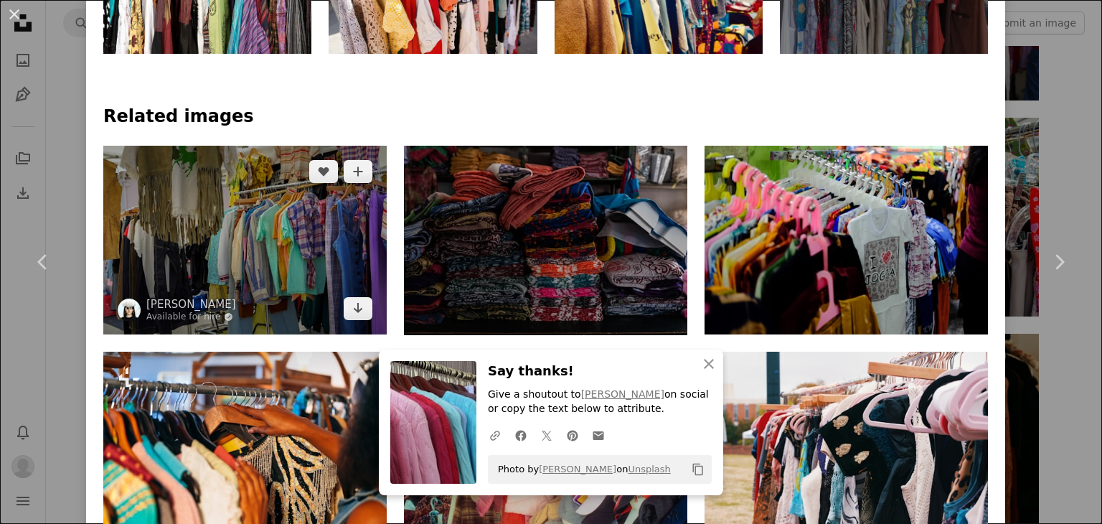
click at [333, 215] on img at bounding box center [244, 240] width 283 height 189
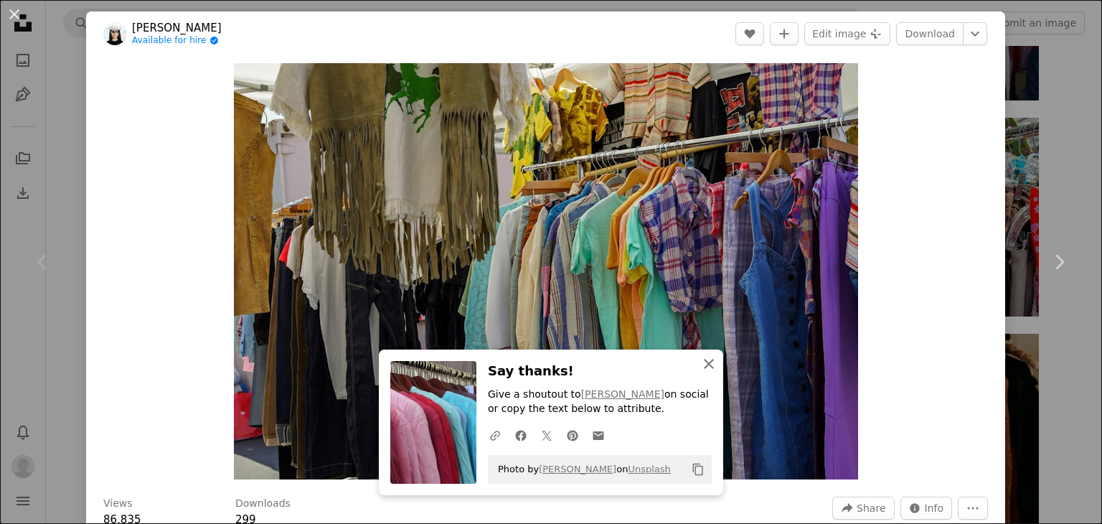
click at [710, 368] on icon "An X shape" at bounding box center [708, 363] width 17 height 17
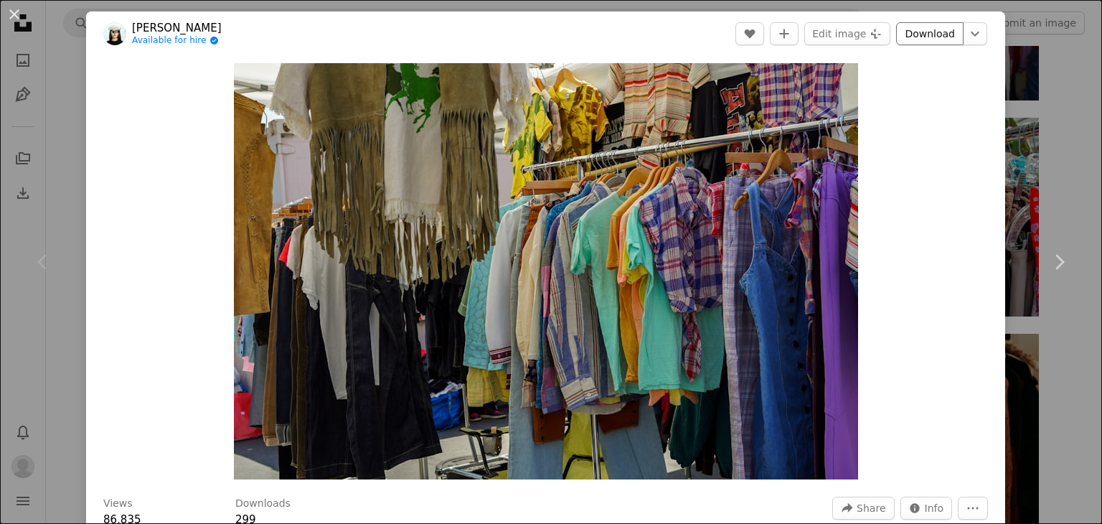
click at [906, 39] on link "Download" at bounding box center [929, 33] width 67 height 23
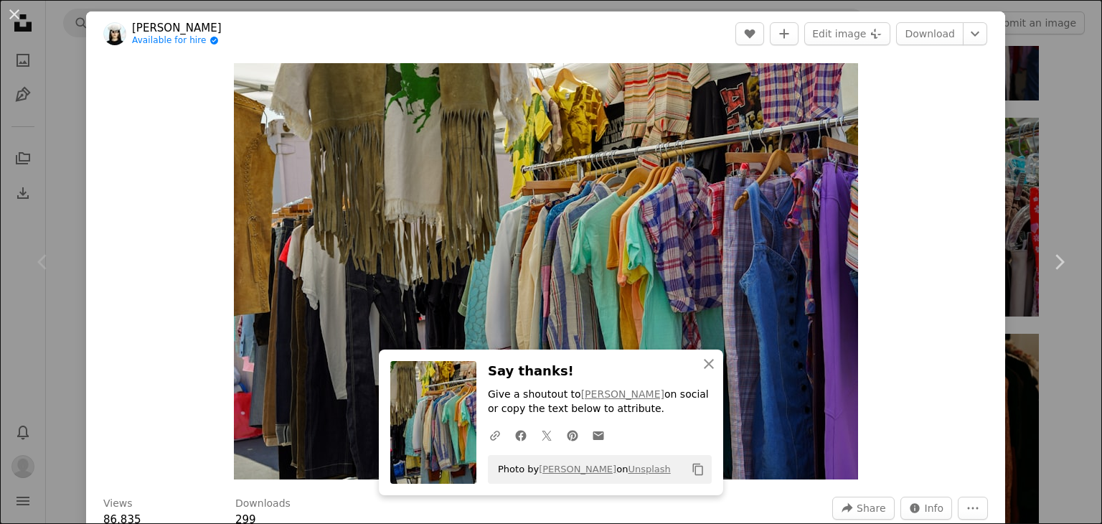
click at [1012, 52] on div "An X shape Chevron left Chevron right Anastasiya Badun Available for hire A che…" at bounding box center [551, 262] width 1102 height 524
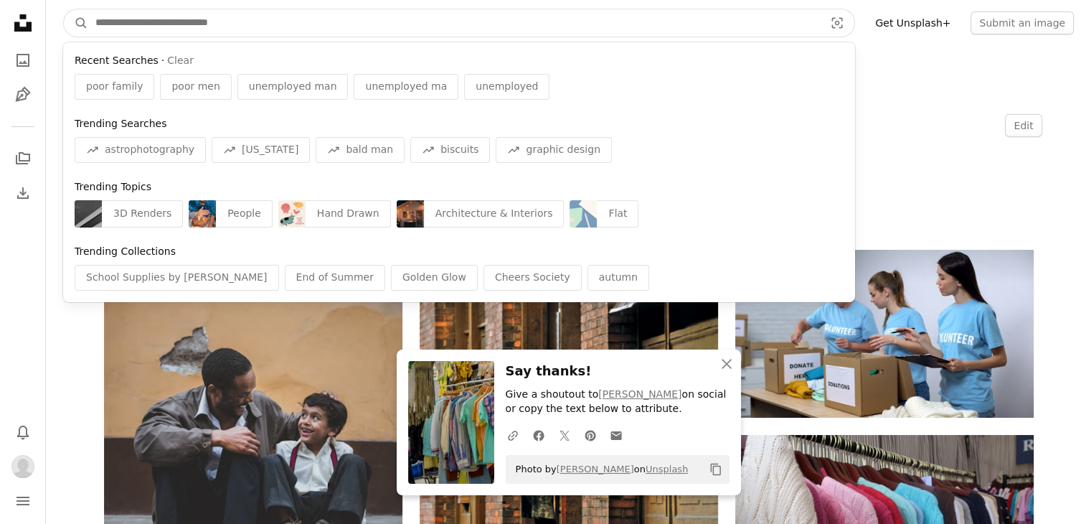
click at [315, 17] on input "Find visuals sitewide" at bounding box center [454, 22] width 732 height 27
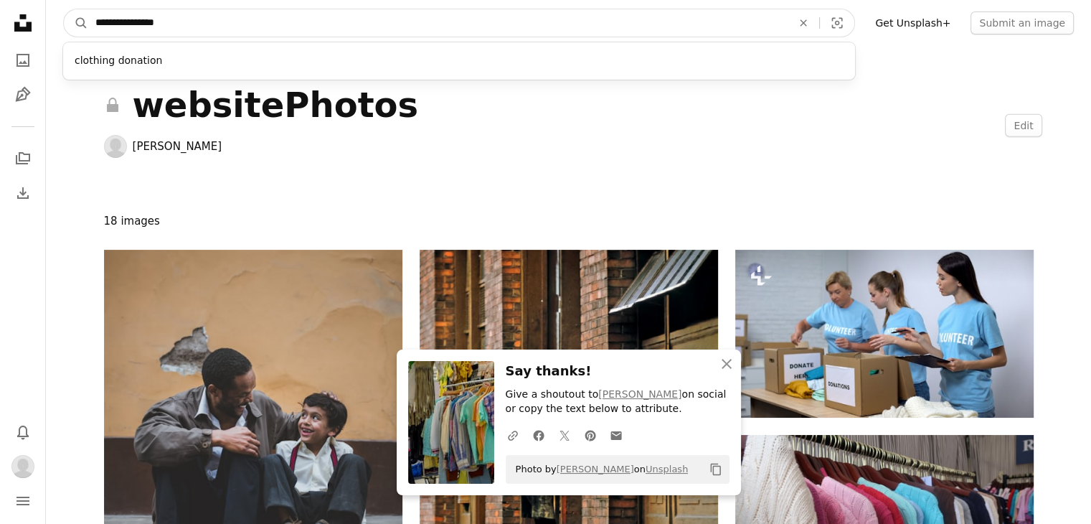
type input "**********"
click button "A magnifying glass" at bounding box center [76, 22] width 24 height 27
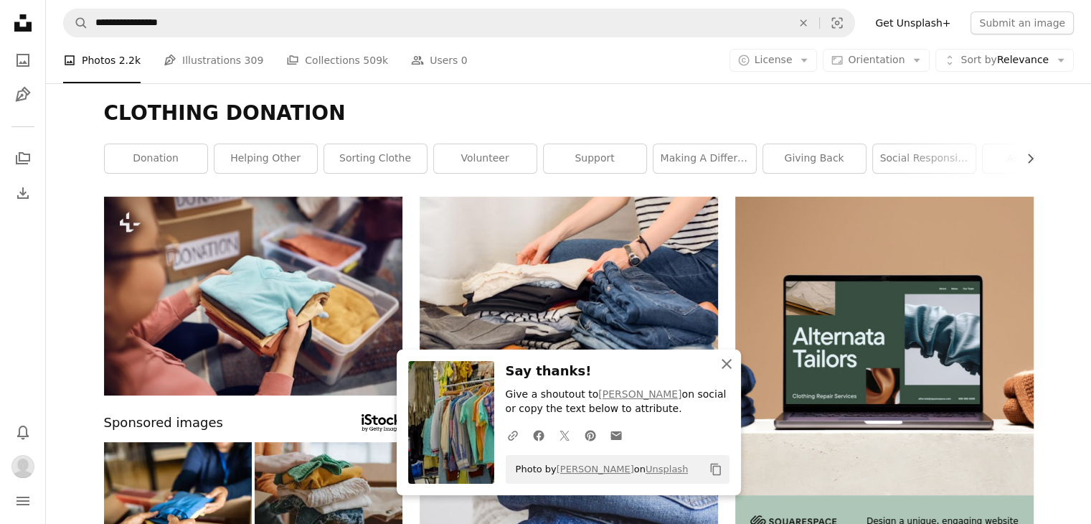
click at [718, 357] on icon "An X shape" at bounding box center [726, 363] width 17 height 17
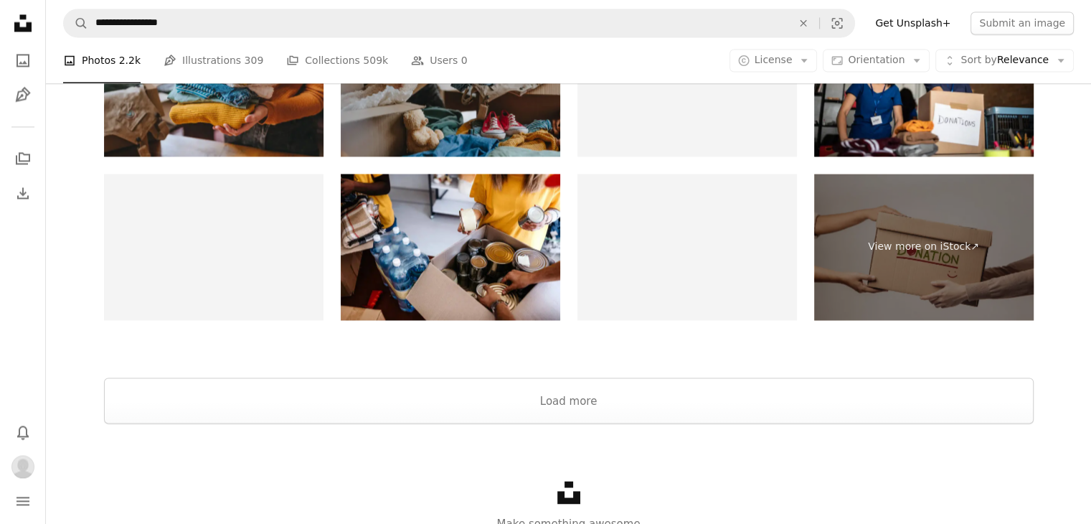
scroll to position [2367, 0]
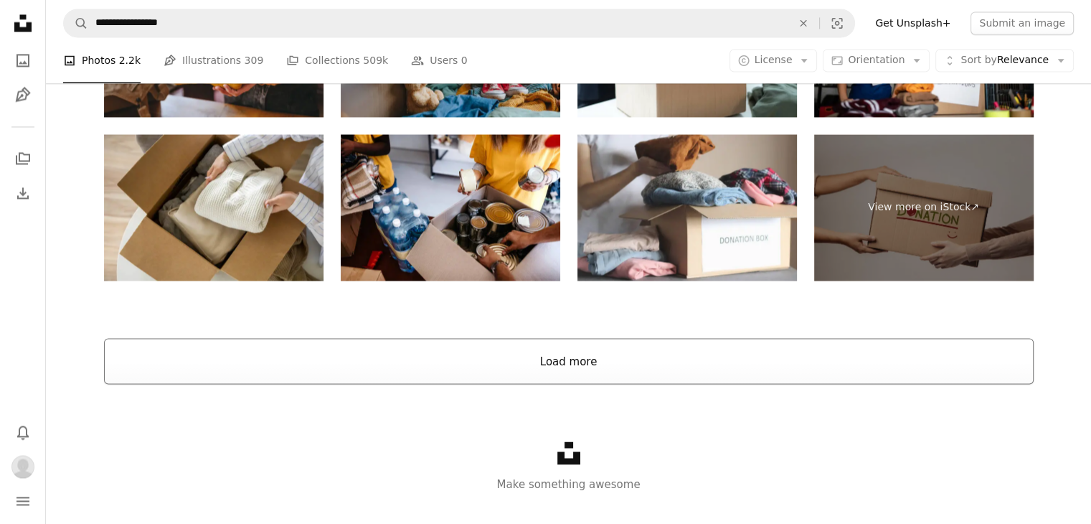
click at [525, 374] on button "Load more" at bounding box center [568, 361] width 929 height 46
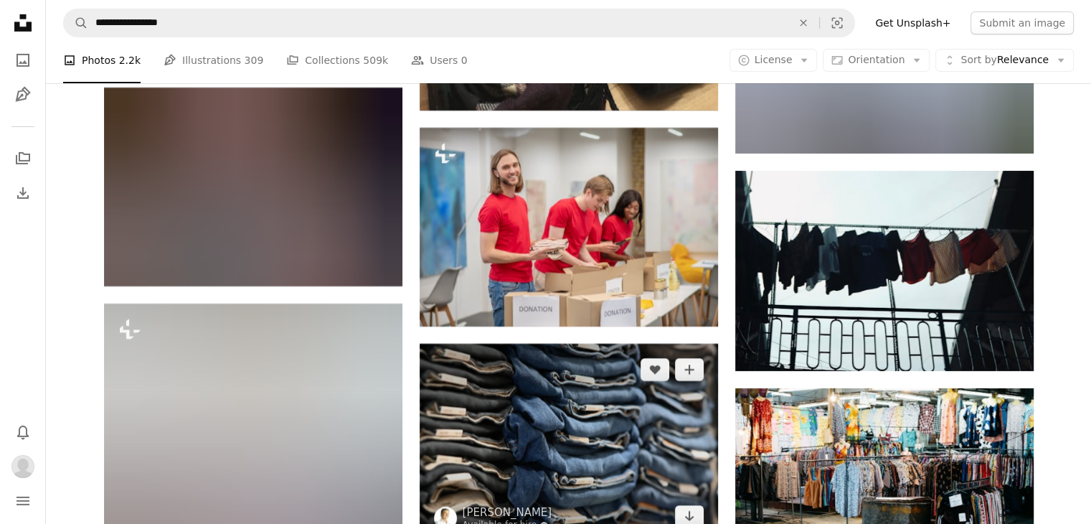
scroll to position [4949, 0]
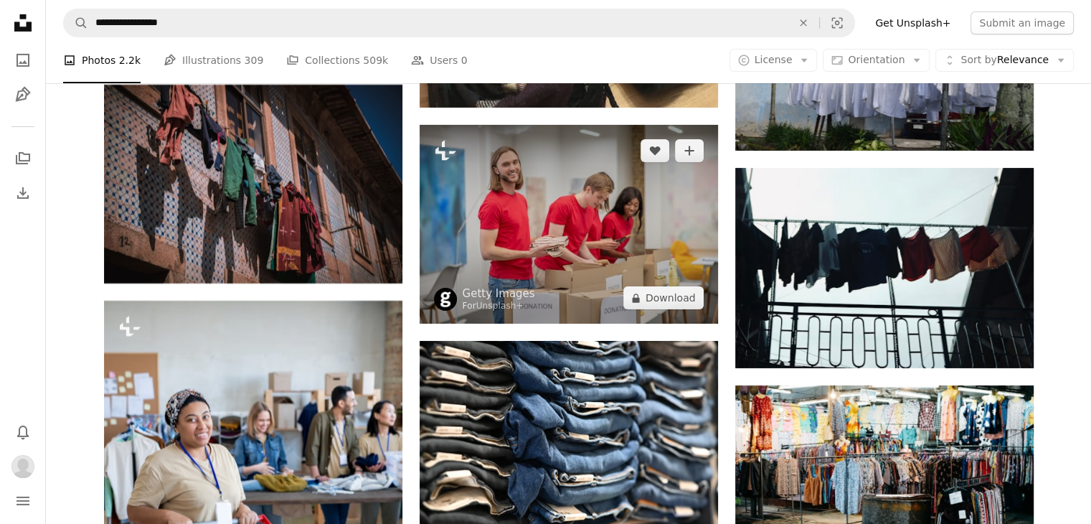
click at [460, 166] on img at bounding box center [569, 224] width 298 height 199
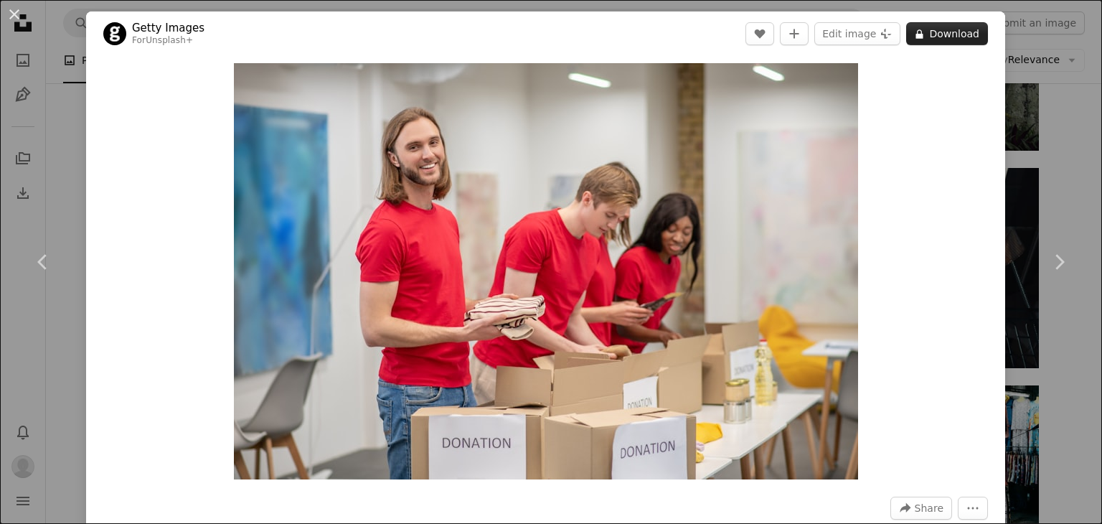
click at [924, 47] on header "Getty Images For Unsplash+ A heart A plus sign Edit image Plus sign for Unsplas…" at bounding box center [545, 33] width 919 height 44
click at [923, 39] on button "A lock Download" at bounding box center [947, 33] width 82 height 23
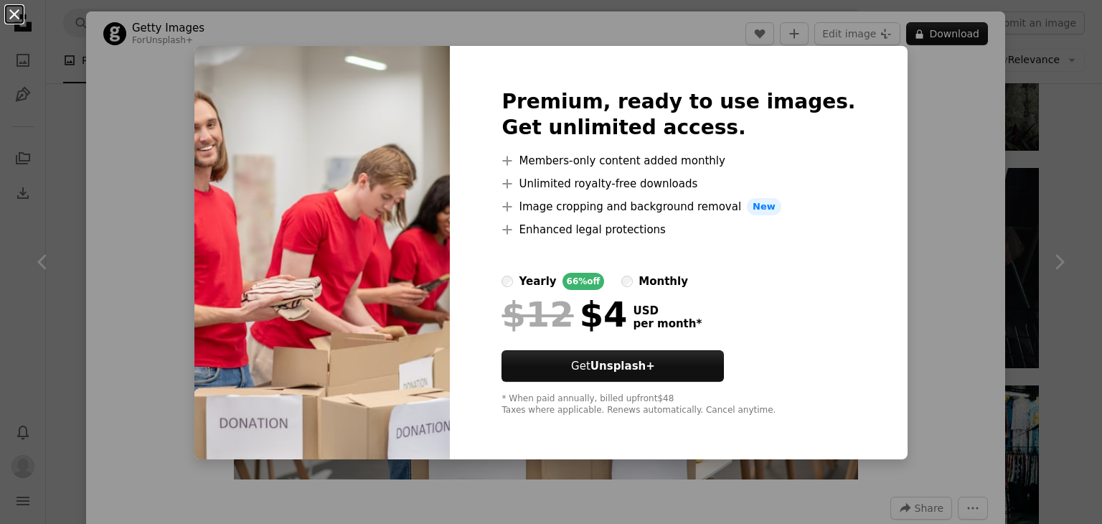
click at [23, 23] on button "An X shape" at bounding box center [14, 14] width 17 height 17
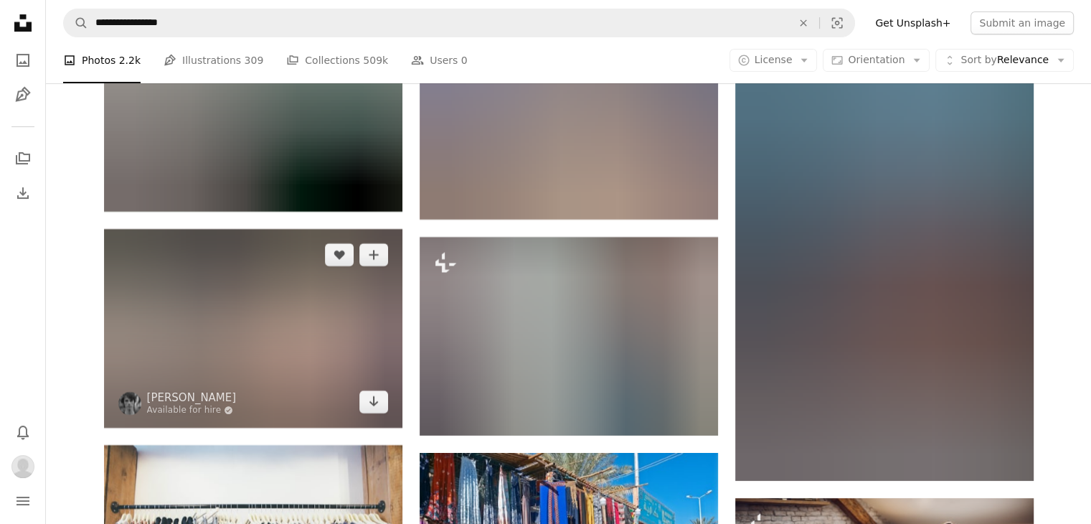
scroll to position [5953, 0]
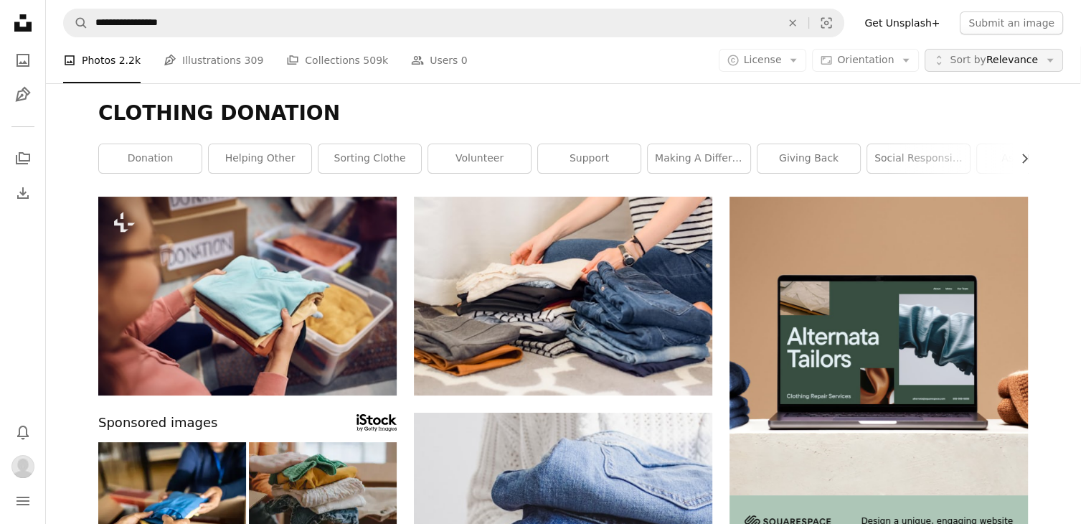
click at [1023, 58] on span "Sort by Relevance" at bounding box center [994, 60] width 88 height 14
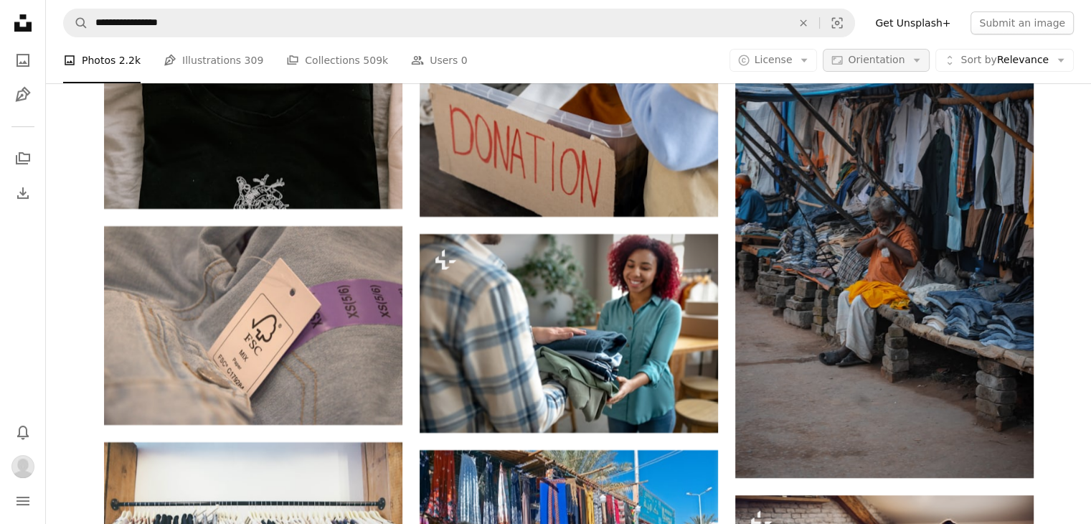
click at [922, 58] on icon "Arrow down" at bounding box center [916, 60] width 13 height 13
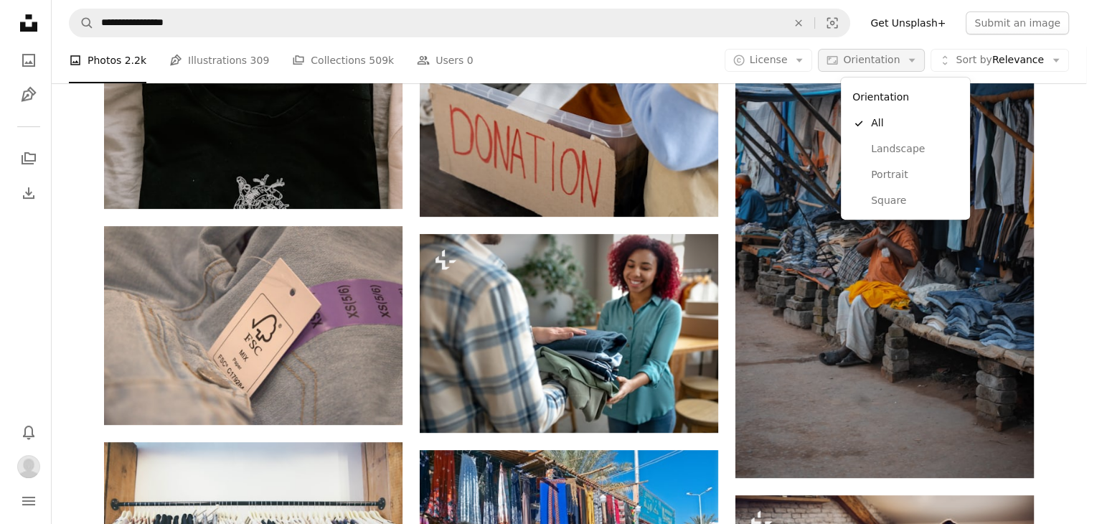
scroll to position [0, 0]
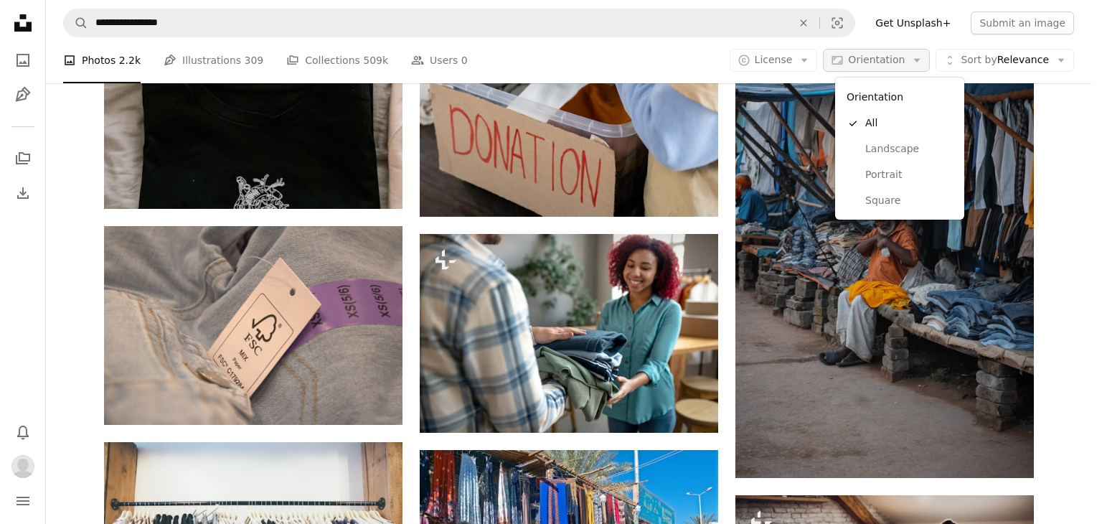
click at [922, 58] on icon "Arrow down" at bounding box center [916, 60] width 13 height 13
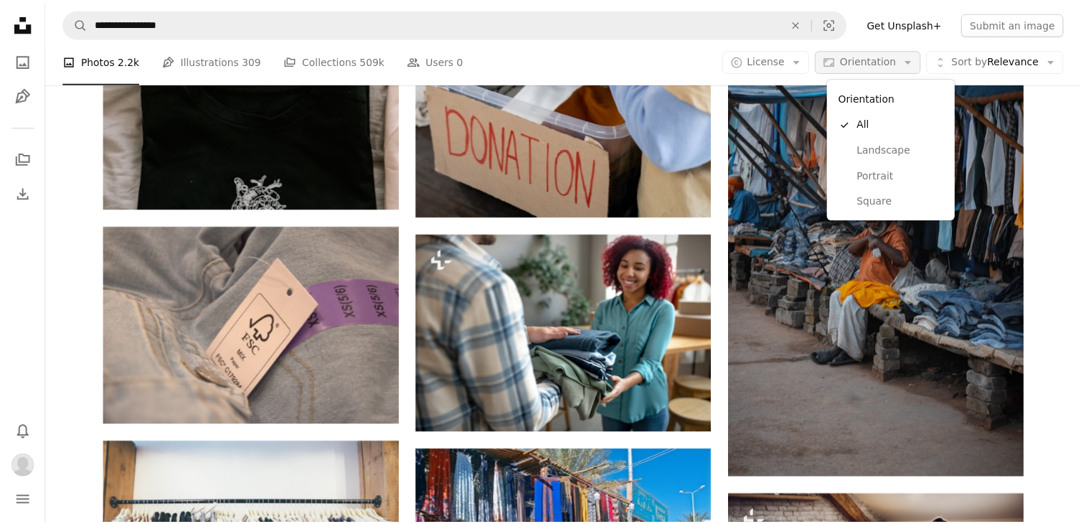
scroll to position [5953, 0]
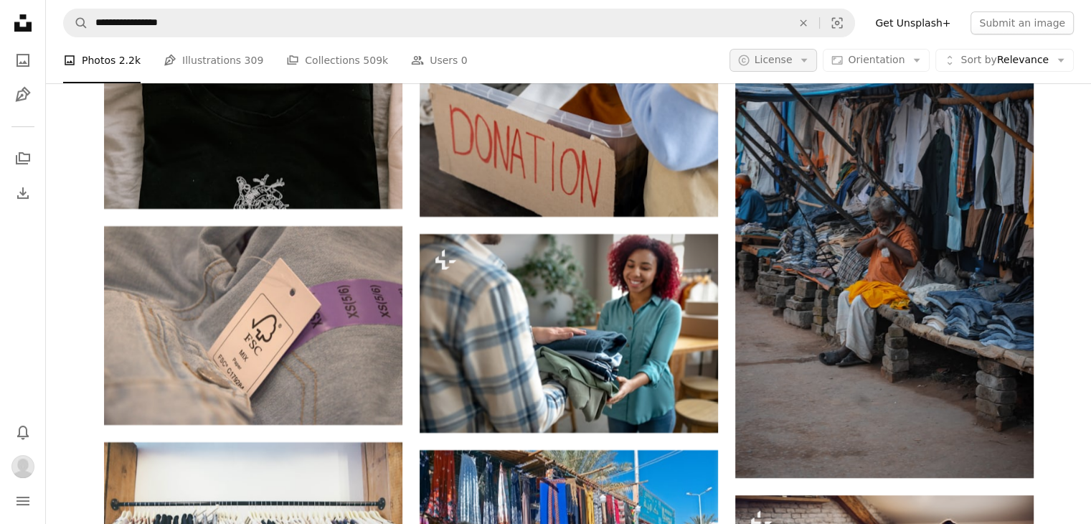
click at [792, 58] on span "License" at bounding box center [773, 59] width 38 height 11
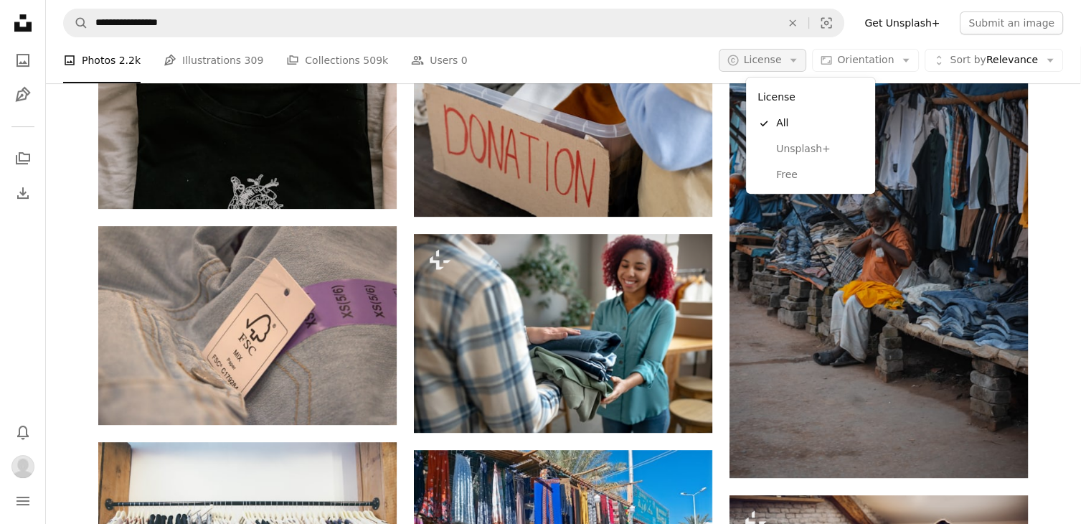
scroll to position [0, 0]
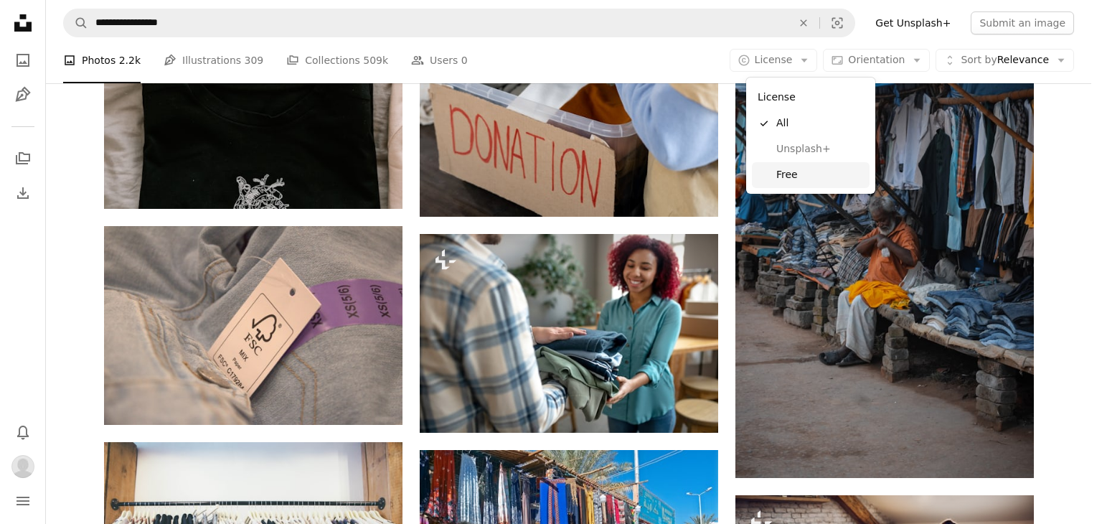
click at [800, 169] on span "Free" at bounding box center [819, 175] width 87 height 14
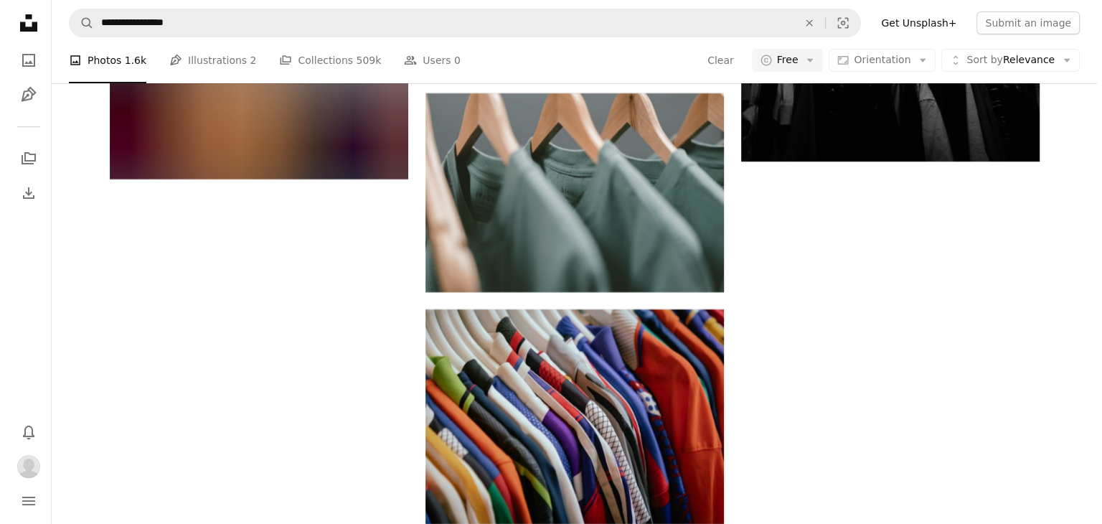
scroll to position [2797, 0]
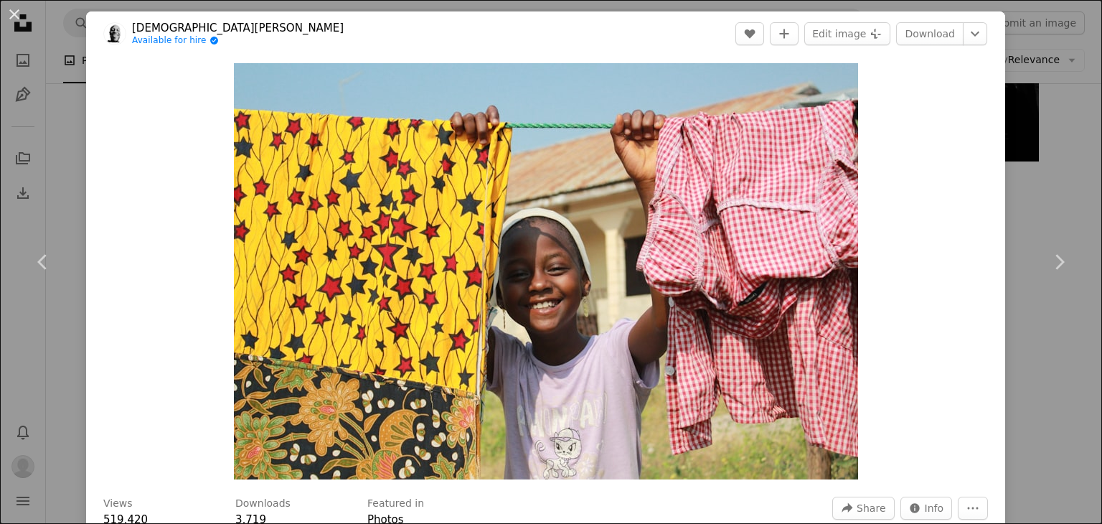
click at [20, 16] on button "An X shape" at bounding box center [14, 14] width 17 height 17
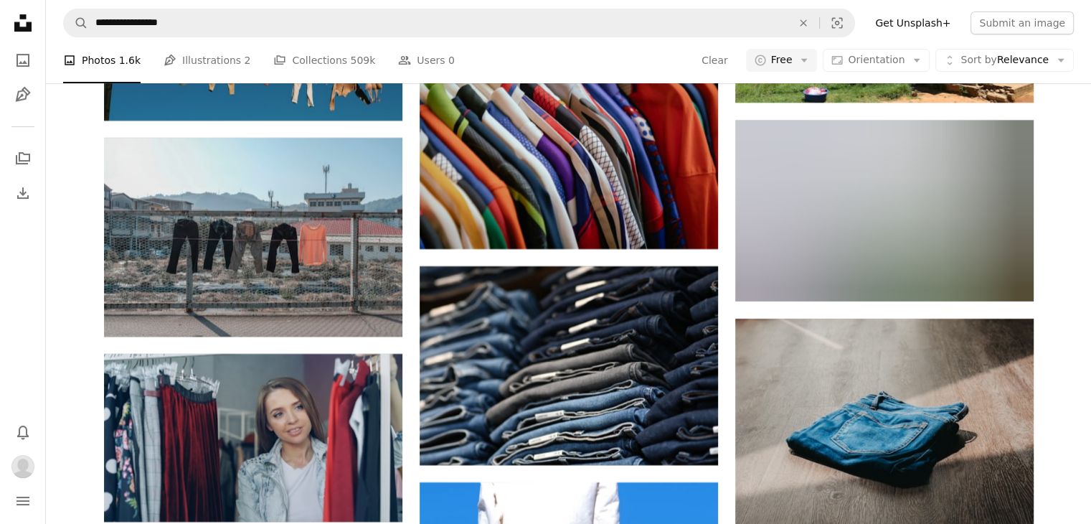
scroll to position [11188, 0]
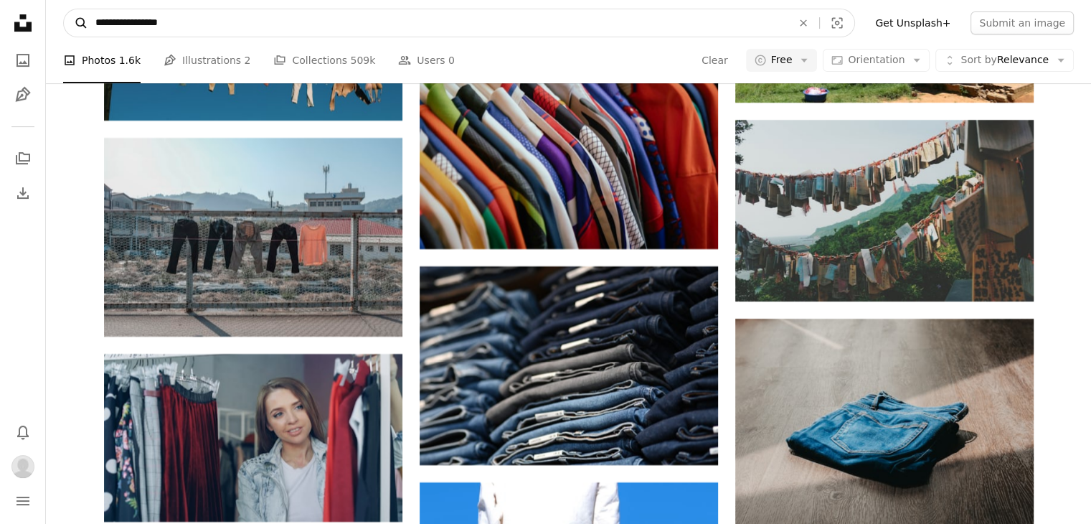
drag, startPoint x: 134, startPoint y: 26, endPoint x: 79, endPoint y: 29, distance: 55.3
click at [79, 29] on form "**********" at bounding box center [459, 23] width 792 height 29
type input "********"
click button "A magnifying glass" at bounding box center [76, 22] width 24 height 27
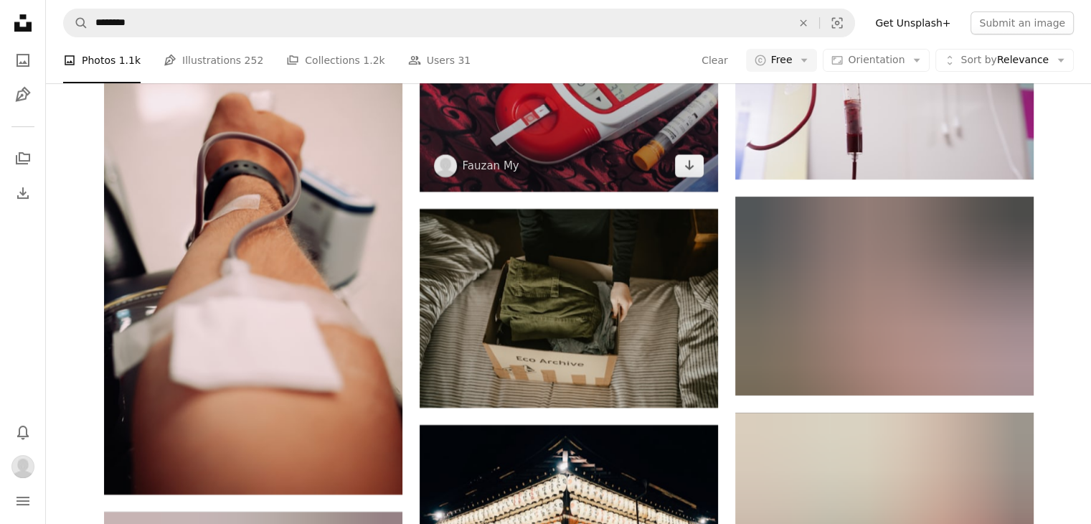
scroll to position [6024, 0]
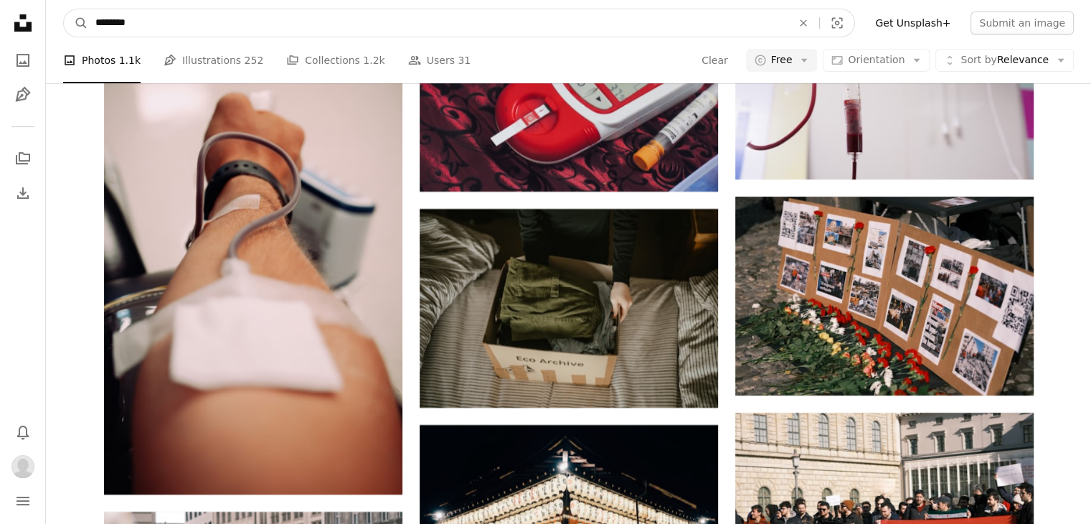
click at [143, 20] on input "********" at bounding box center [437, 22] width 699 height 27
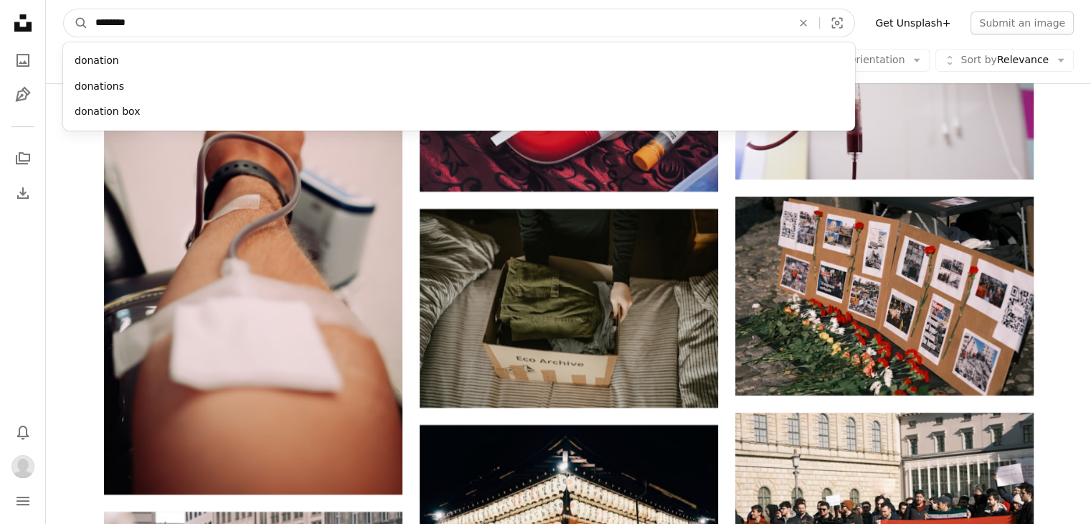
type input "*********"
click button "A magnifying glass" at bounding box center [76, 22] width 24 height 27
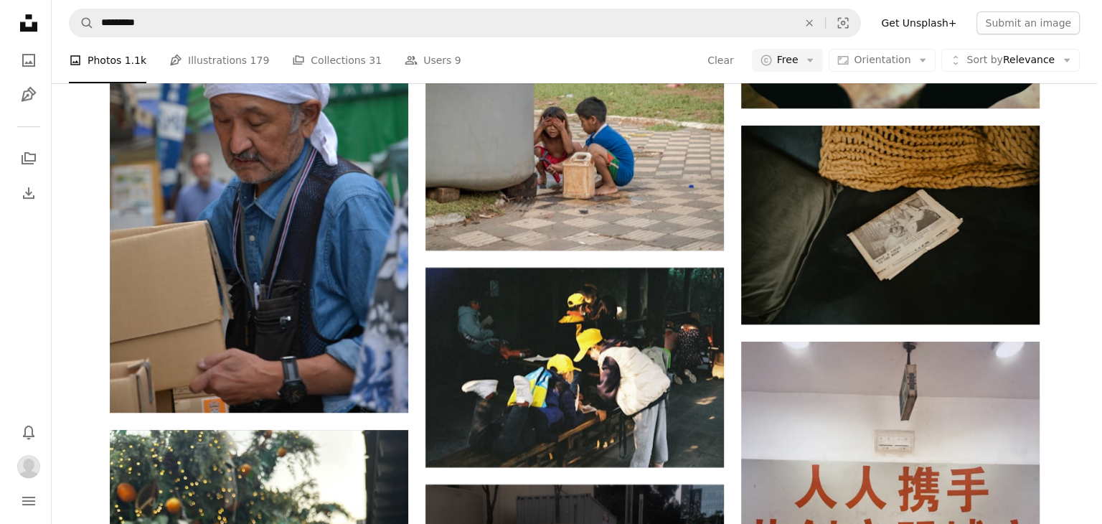
scroll to position [8248, 0]
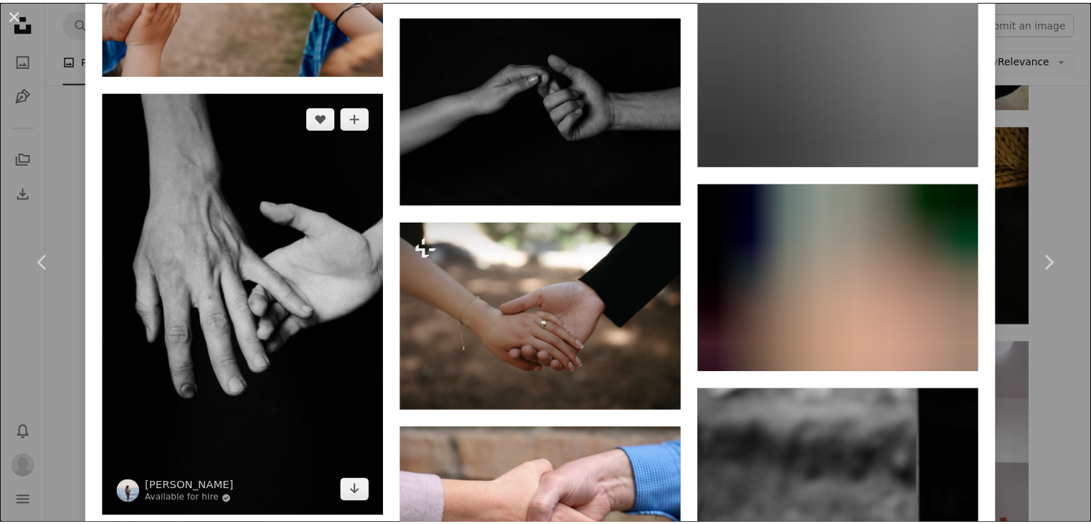
scroll to position [3156, 0]
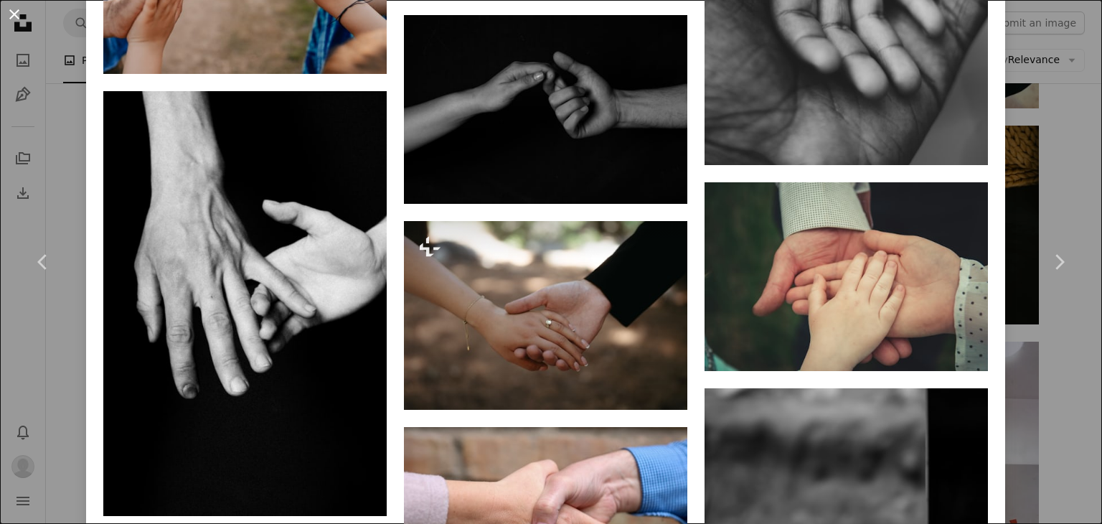
click at [16, 18] on button "An X shape" at bounding box center [14, 14] width 17 height 17
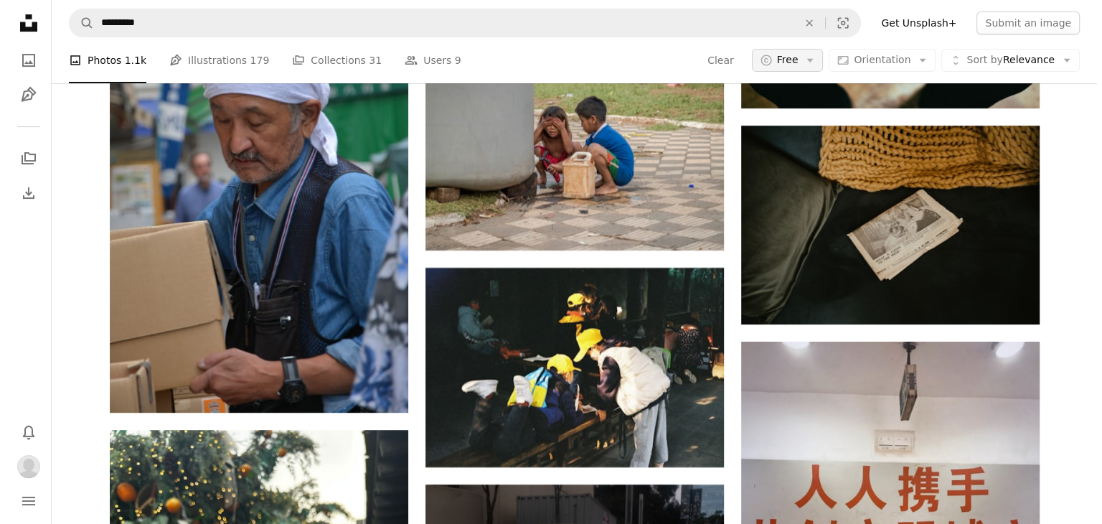
scroll to position [18145, 0]
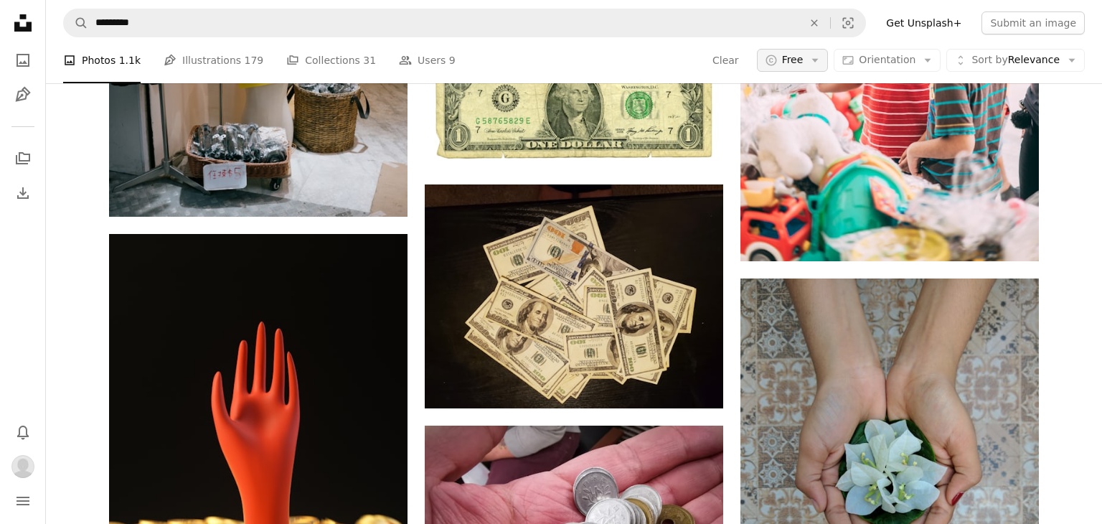
click at [799, 67] on button "A copyright icon © Free Arrow down" at bounding box center [793, 60] width 72 height 23
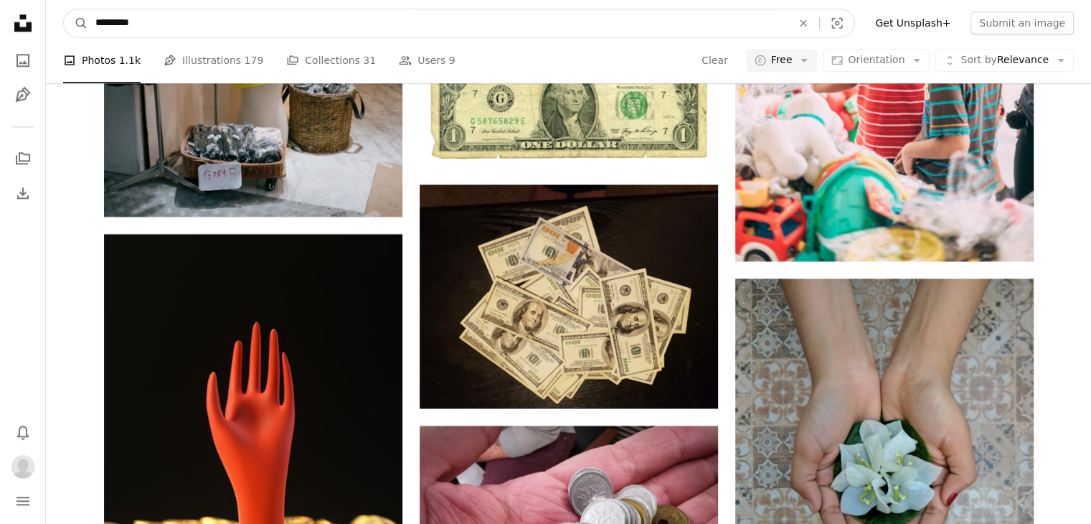
click at [227, 31] on input "*********" at bounding box center [437, 22] width 699 height 27
type input "**********"
click button "A magnifying glass" at bounding box center [76, 22] width 24 height 27
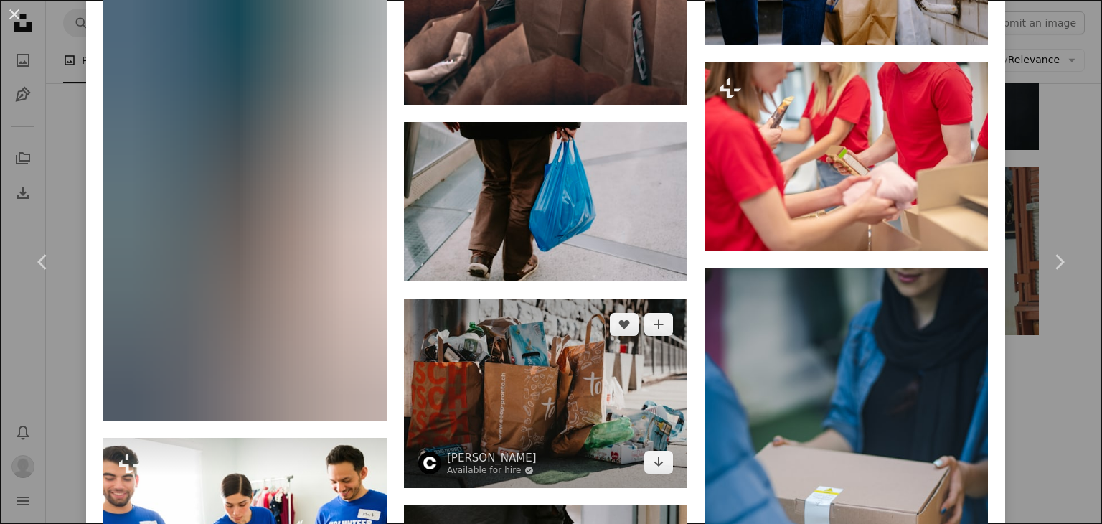
scroll to position [1865, 0]
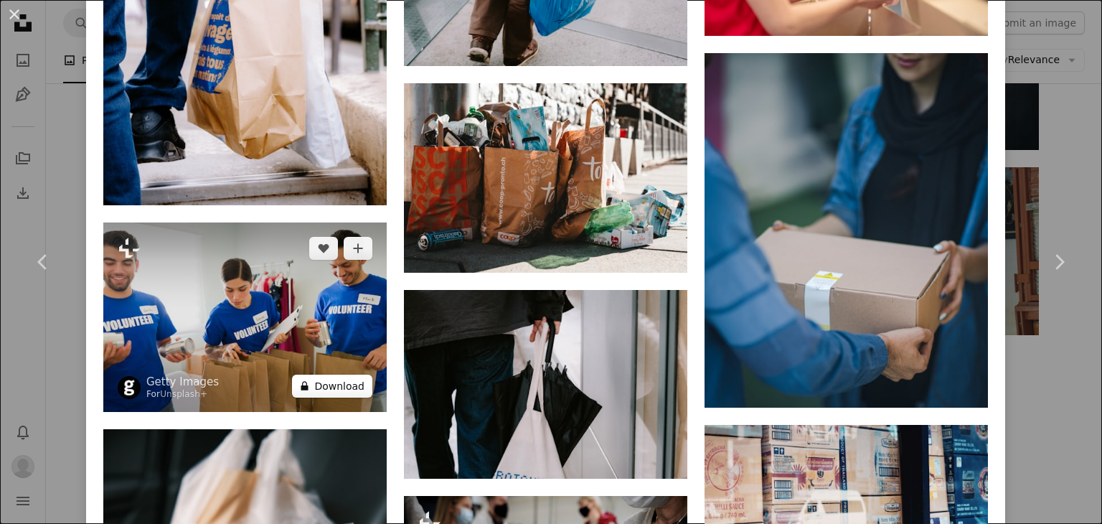
click at [339, 374] on button "A lock Download" at bounding box center [332, 385] width 80 height 23
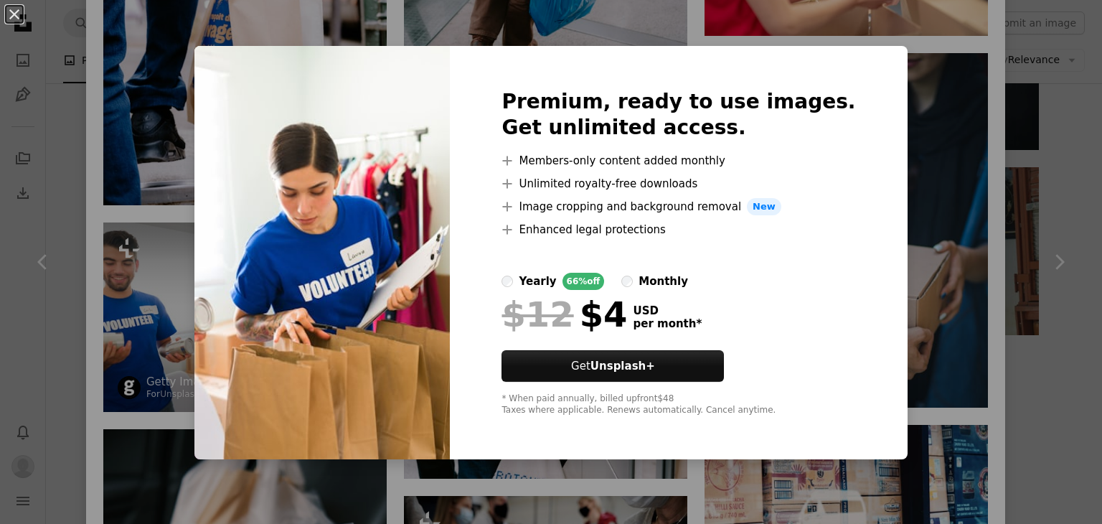
drag, startPoint x: 126, startPoint y: 307, endPoint x: 136, endPoint y: 298, distance: 13.2
click at [127, 306] on div "An X shape Premium, ready to use images. Get unlimited access. A plus sign Memb…" at bounding box center [551, 262] width 1102 height 524
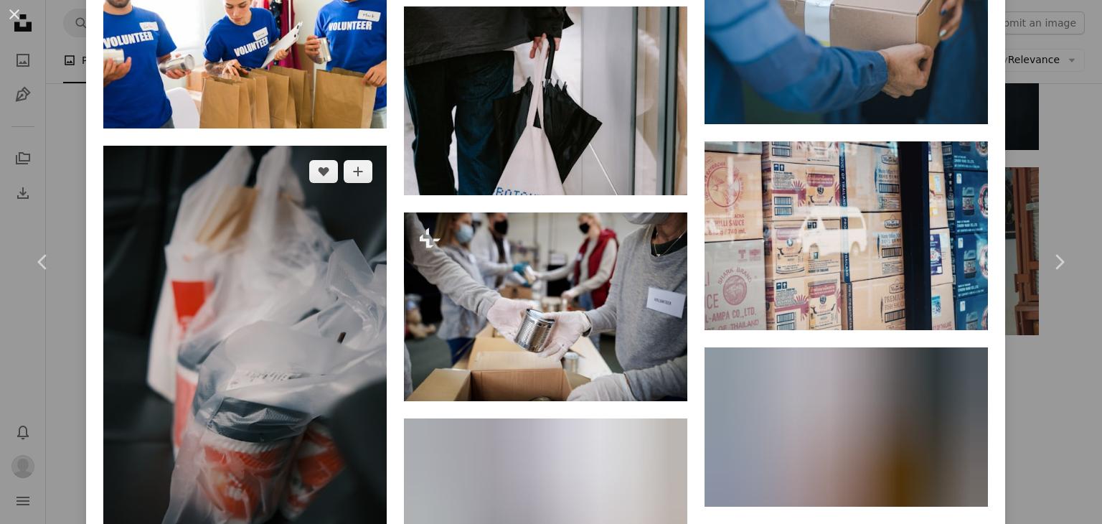
scroll to position [2295, 0]
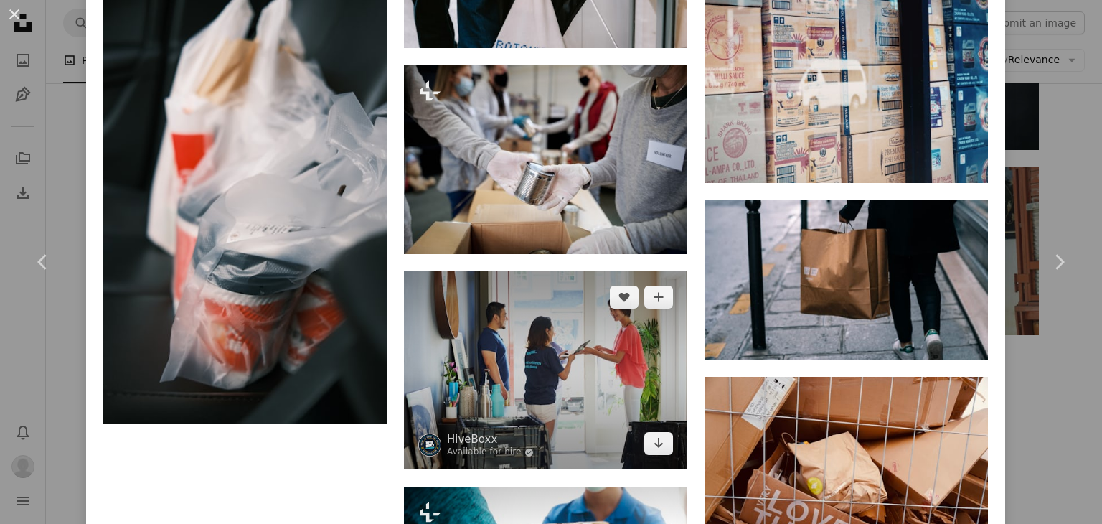
click at [488, 340] on img at bounding box center [545, 370] width 283 height 199
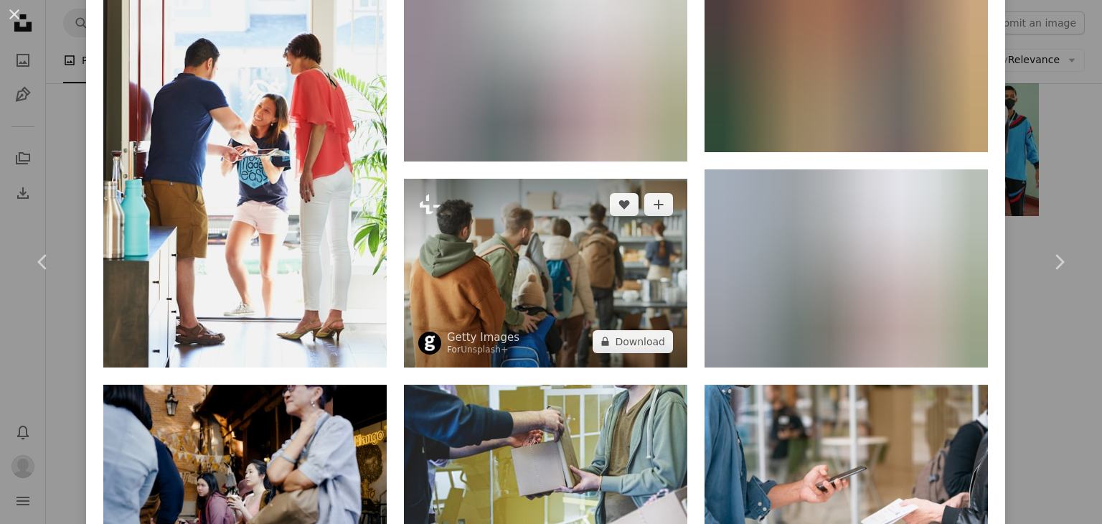
scroll to position [1506, 0]
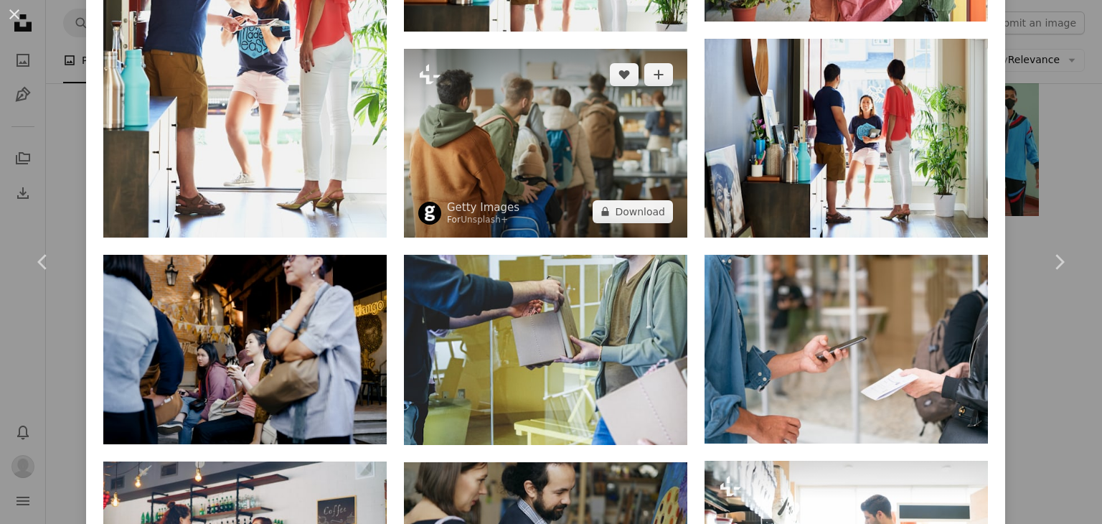
click at [569, 150] on img at bounding box center [545, 143] width 283 height 189
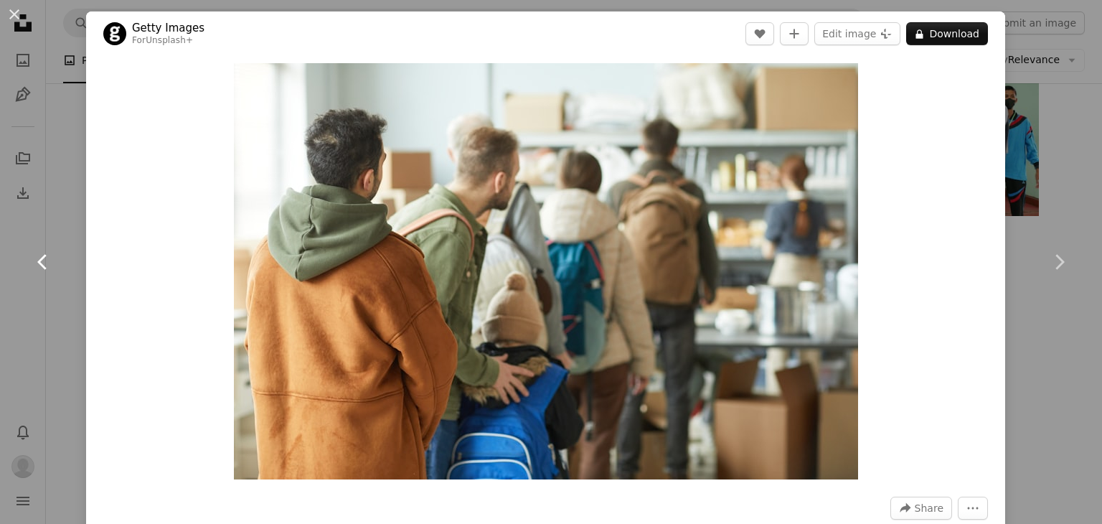
click at [42, 244] on link "Chevron left" at bounding box center [43, 262] width 86 height 138
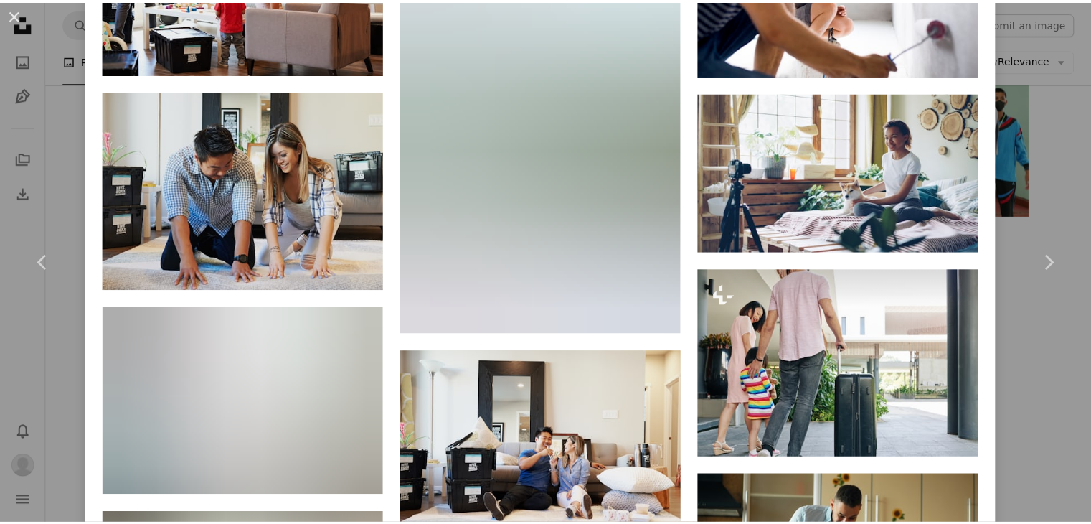
scroll to position [2929, 0]
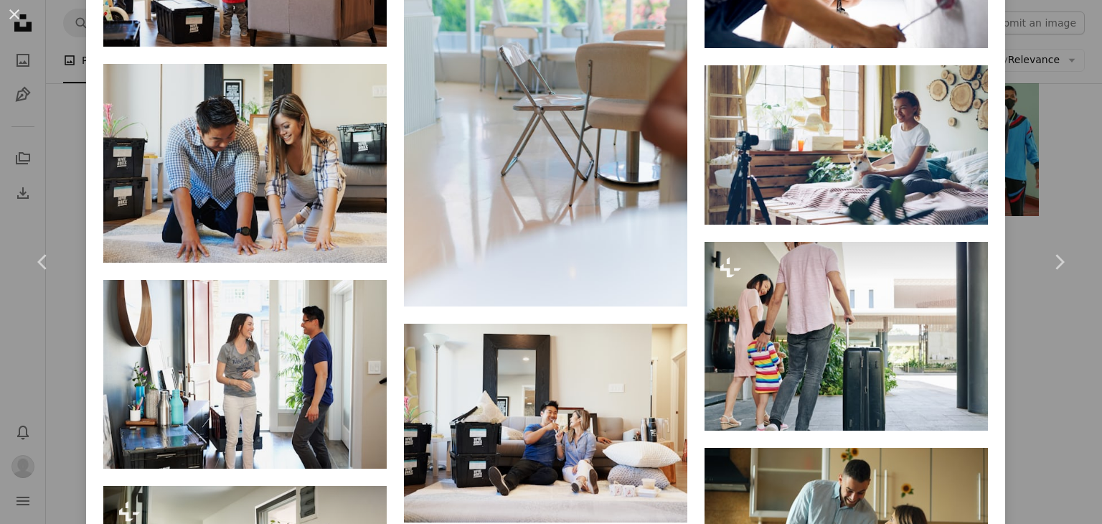
click at [22, 21] on button "An X shape" at bounding box center [14, 14] width 17 height 17
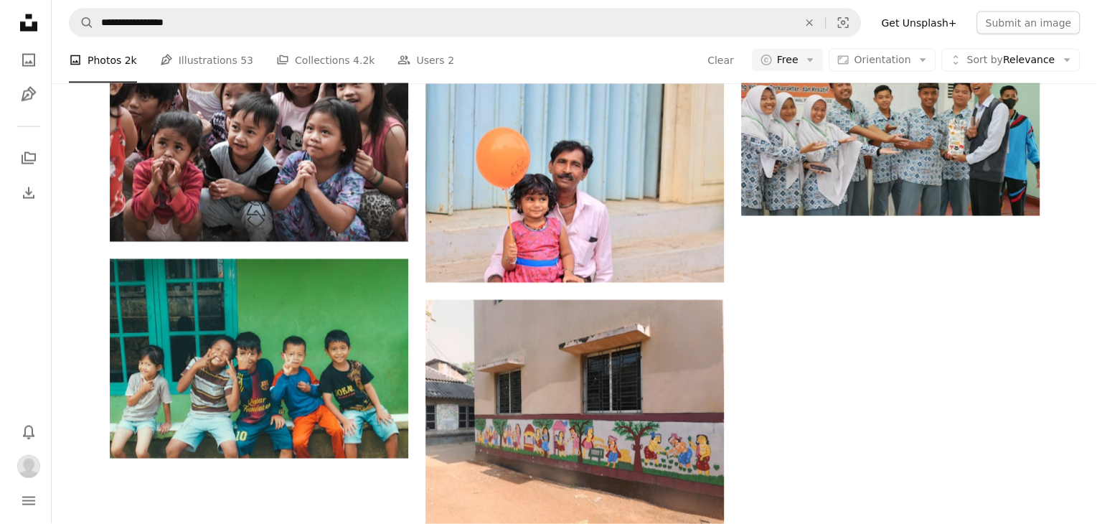
scroll to position [502, 0]
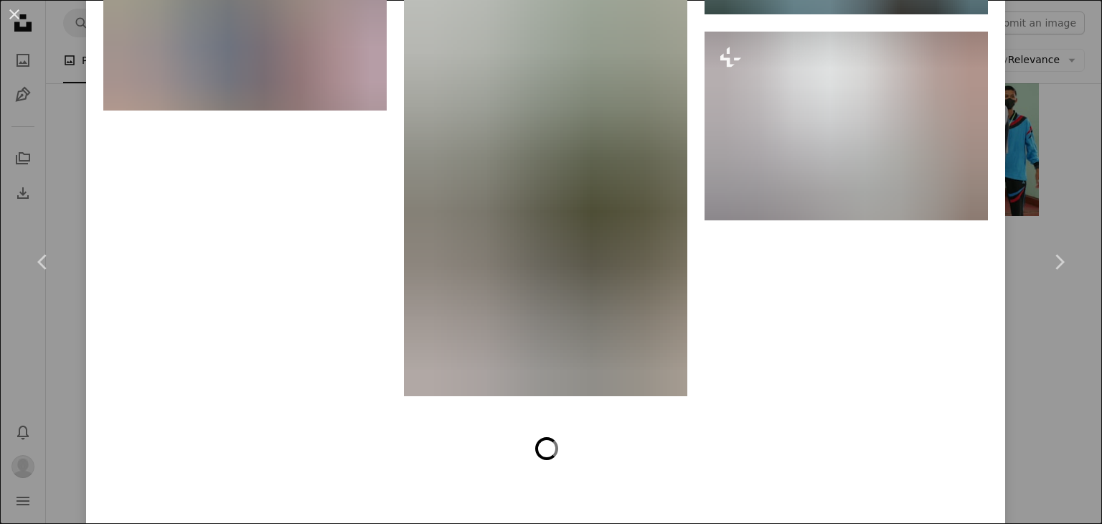
scroll to position [3084, 0]
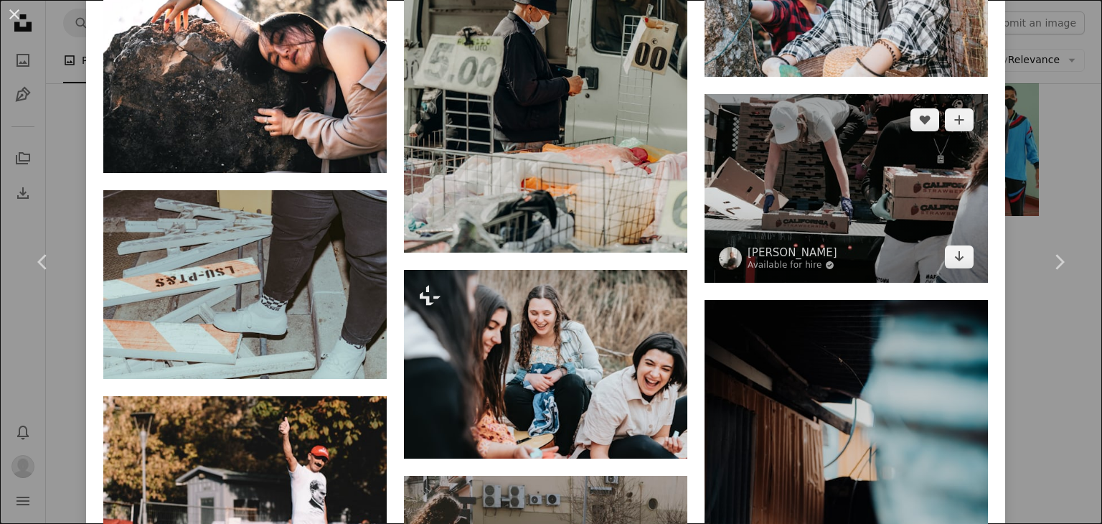
click at [833, 158] on img at bounding box center [845, 188] width 283 height 189
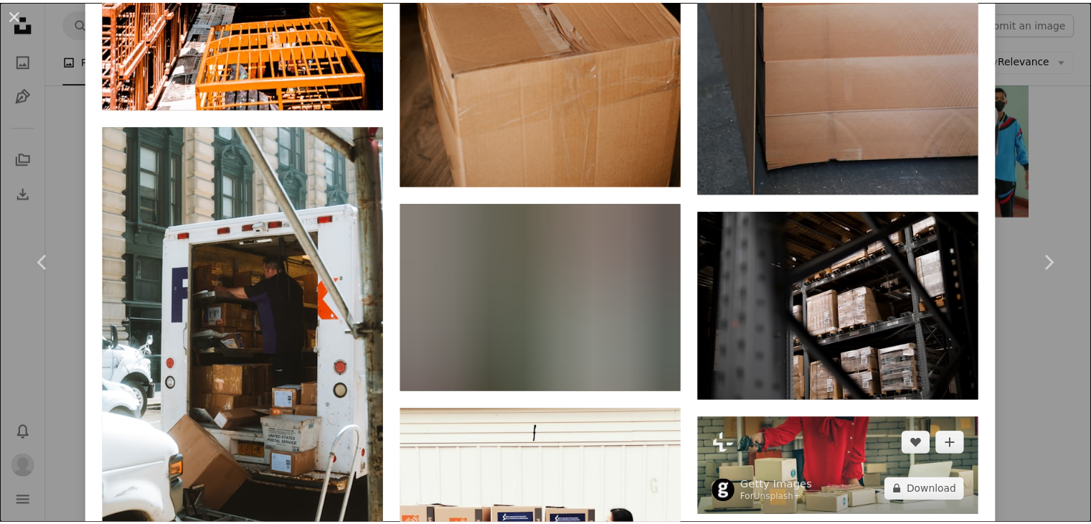
scroll to position [2008, 0]
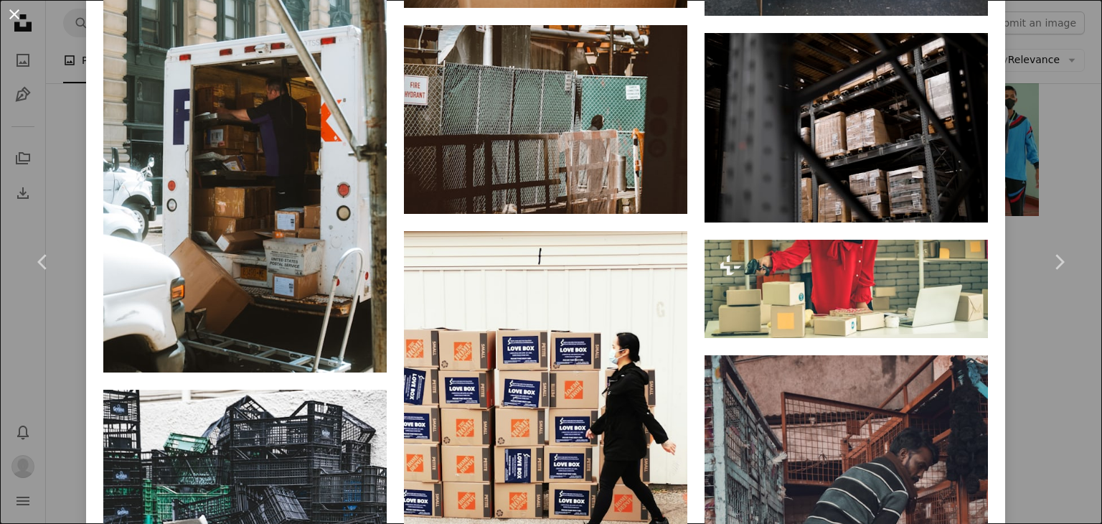
click at [11, 10] on button "An X shape" at bounding box center [14, 14] width 17 height 17
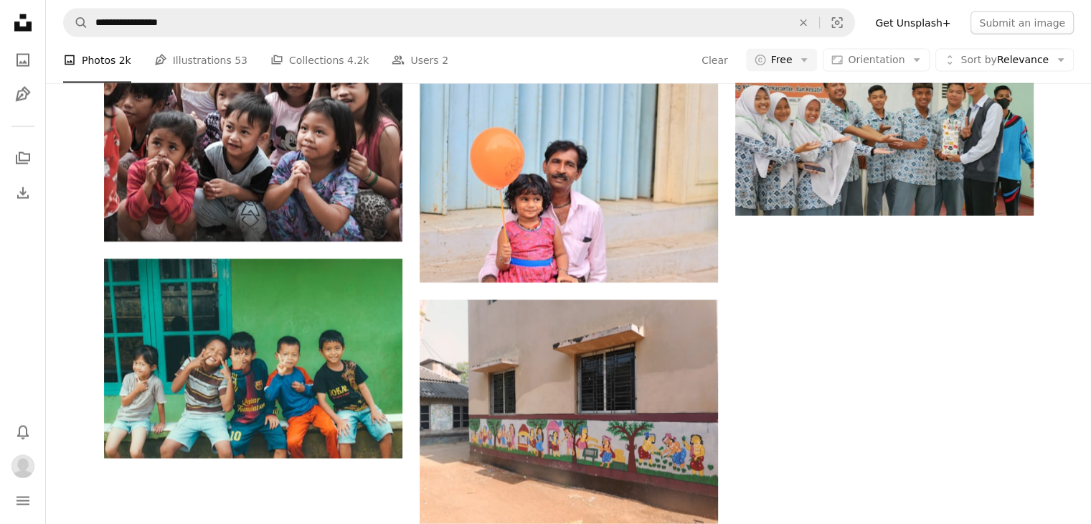
scroll to position [1076, 0]
